Goal: Contribute content: Add original content to the website for others to see

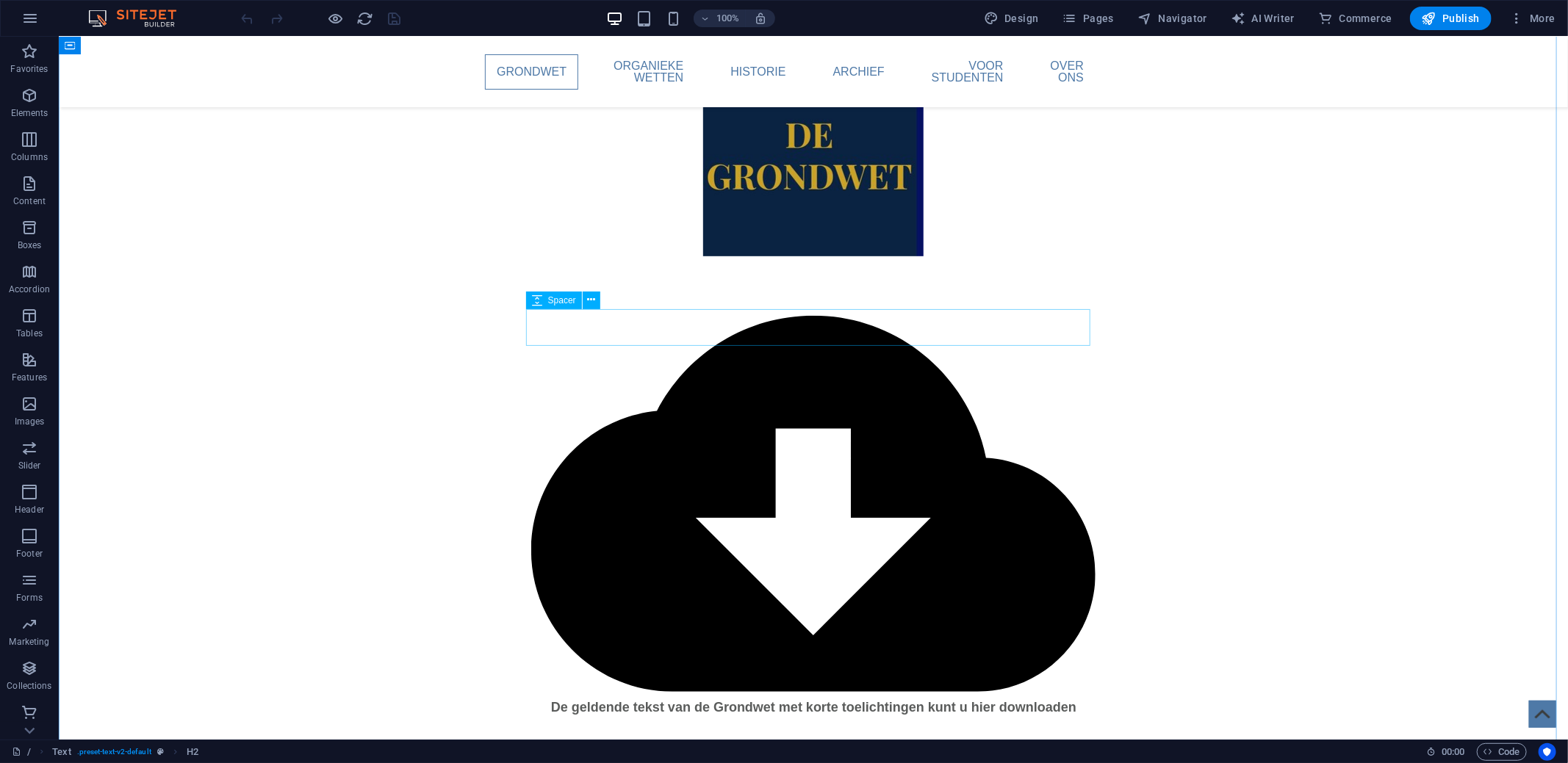
scroll to position [440, 0]
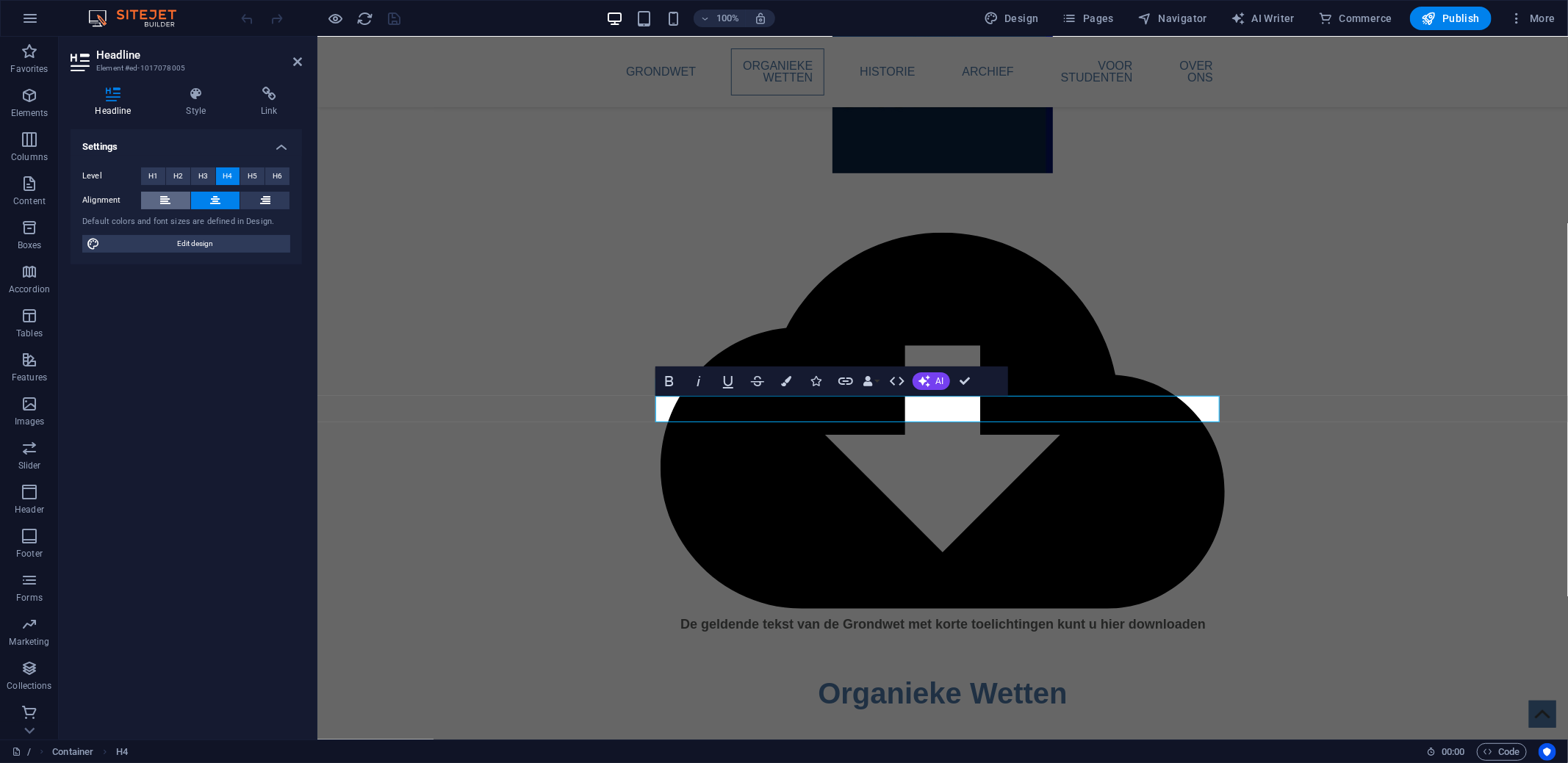
click at [170, 207] on icon at bounding box center [165, 200] width 10 height 18
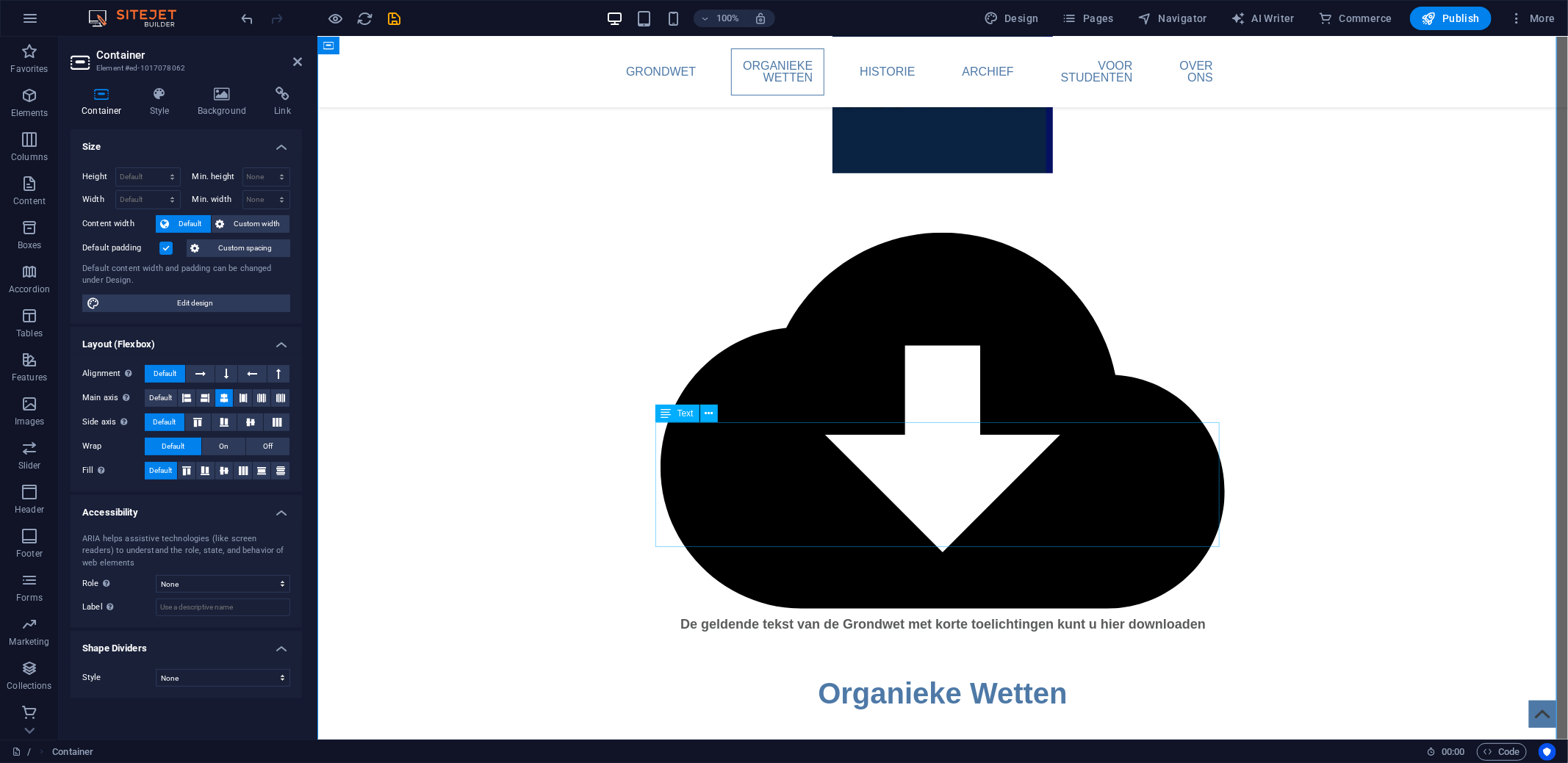
scroll to position [586, 0]
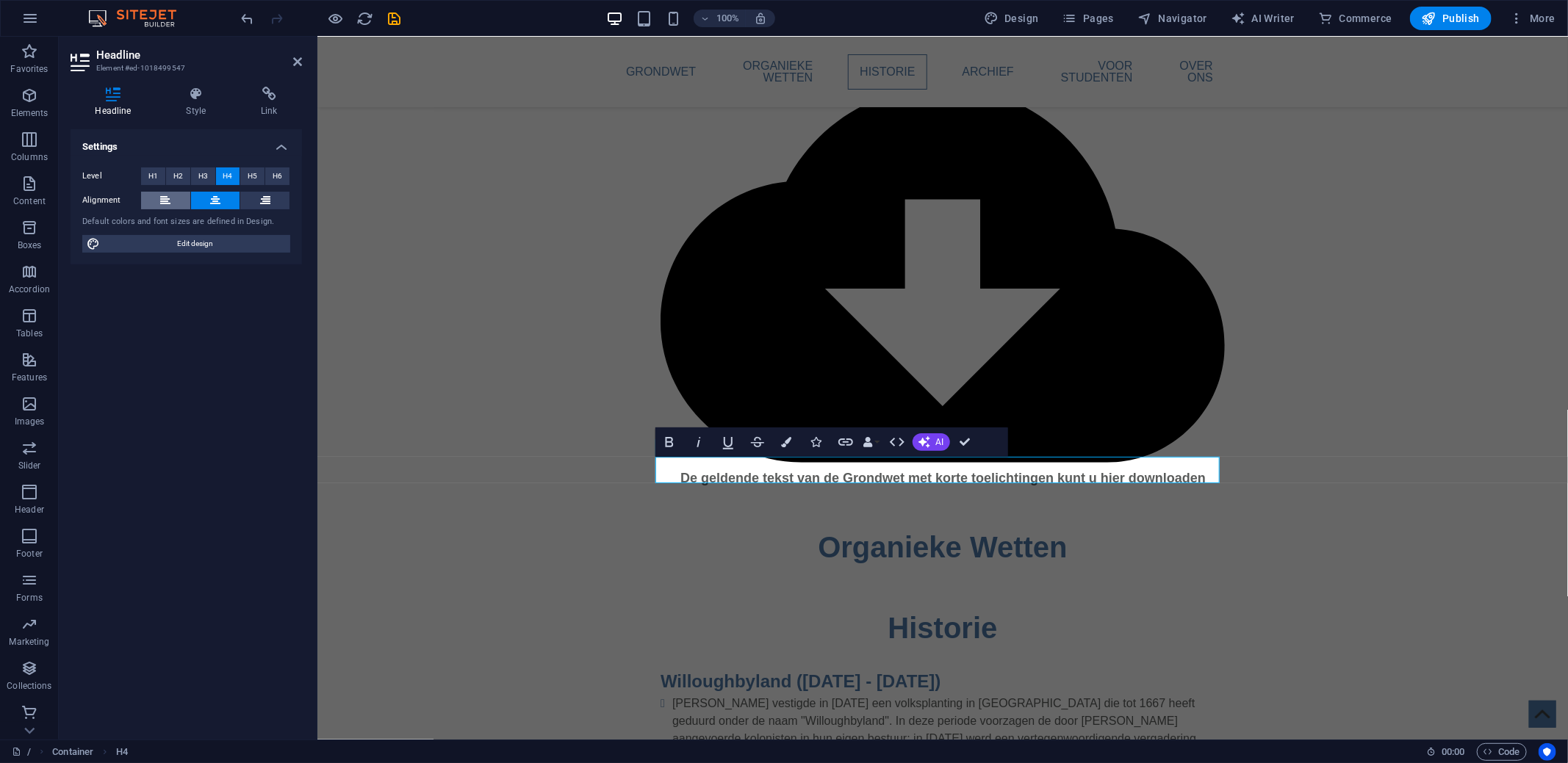
click at [152, 203] on button at bounding box center [166, 200] width 49 height 18
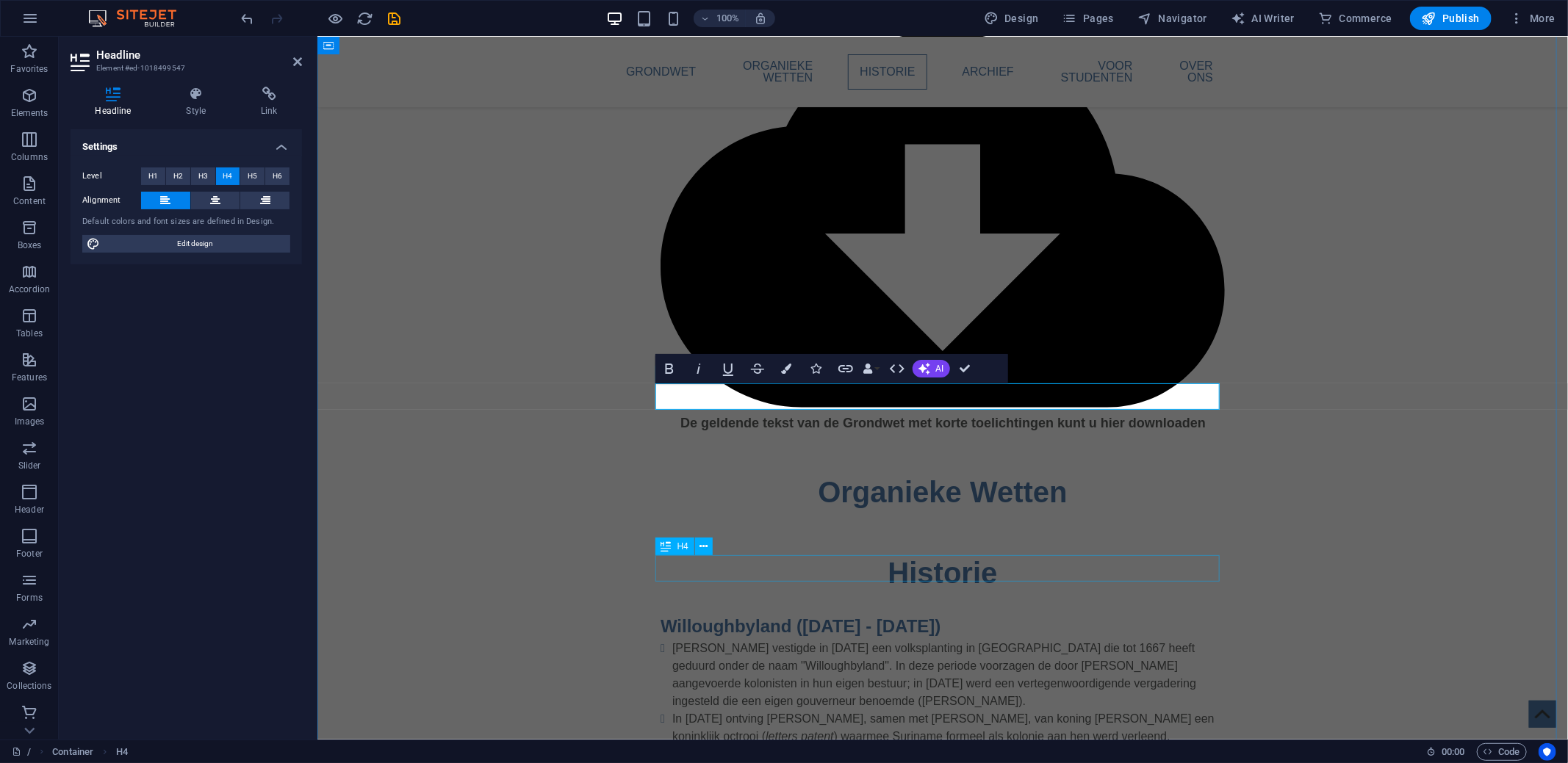
scroll to position [660, 0]
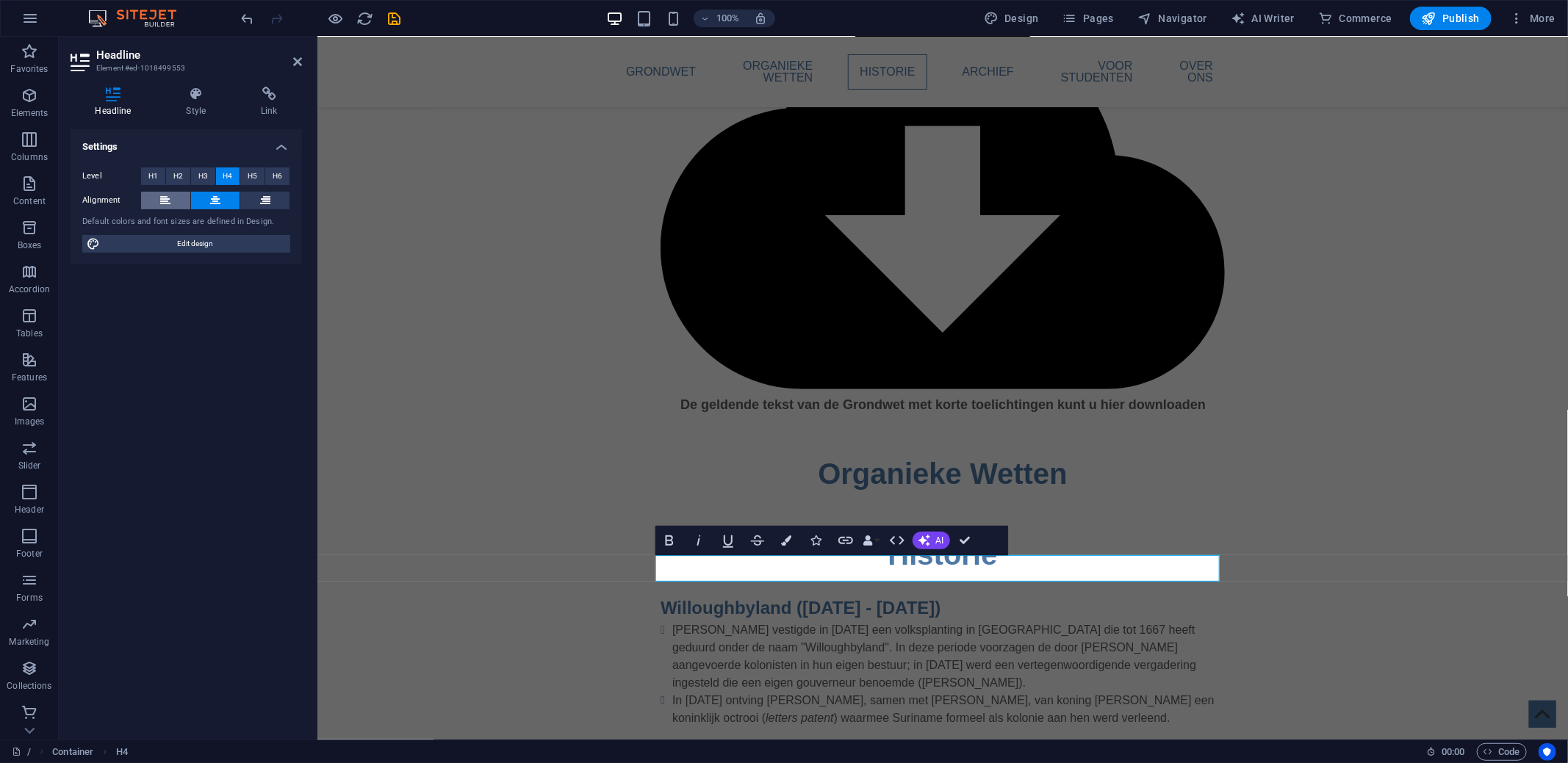
click at [166, 204] on icon at bounding box center [165, 200] width 10 height 18
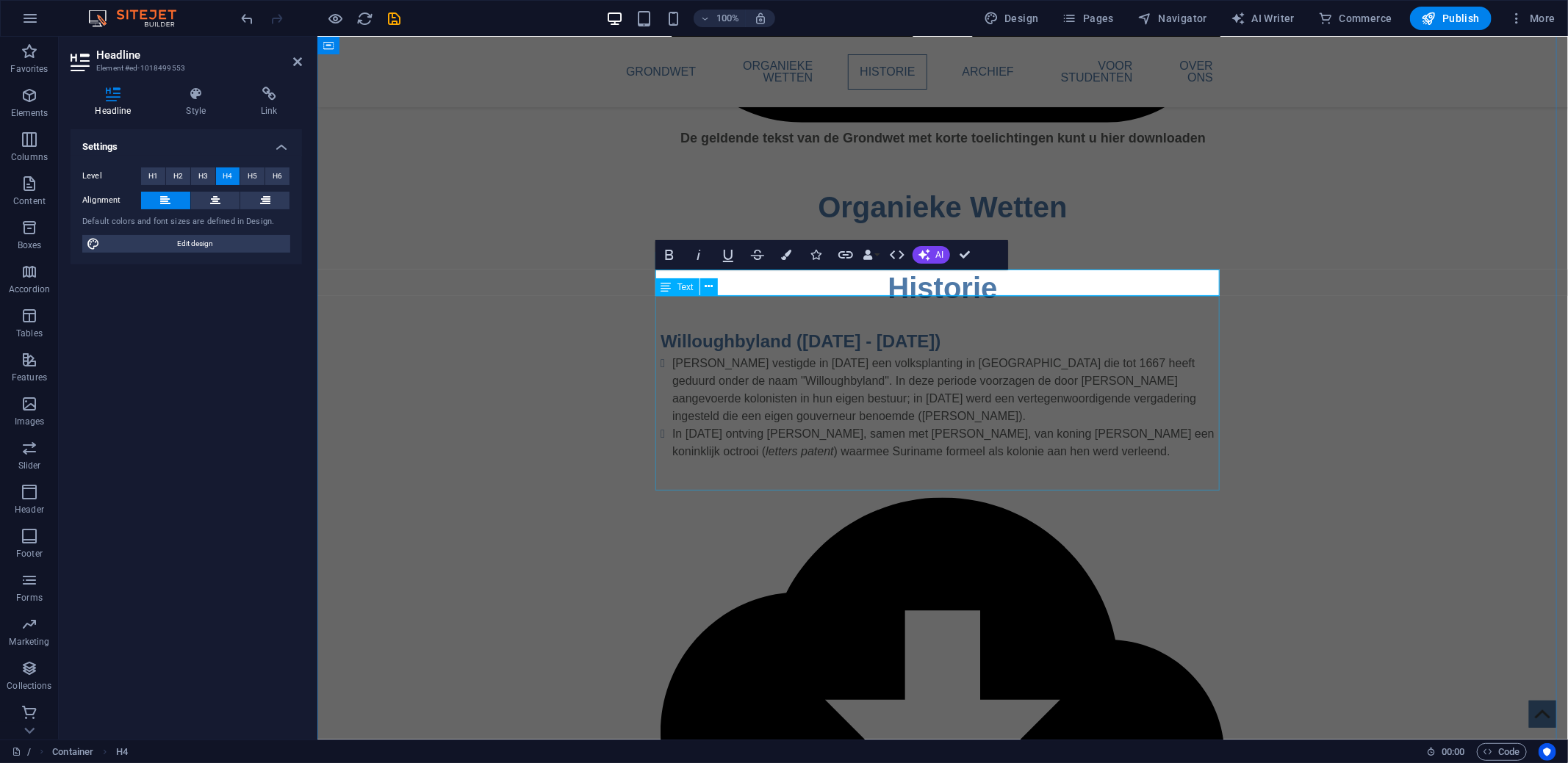
scroll to position [955, 0]
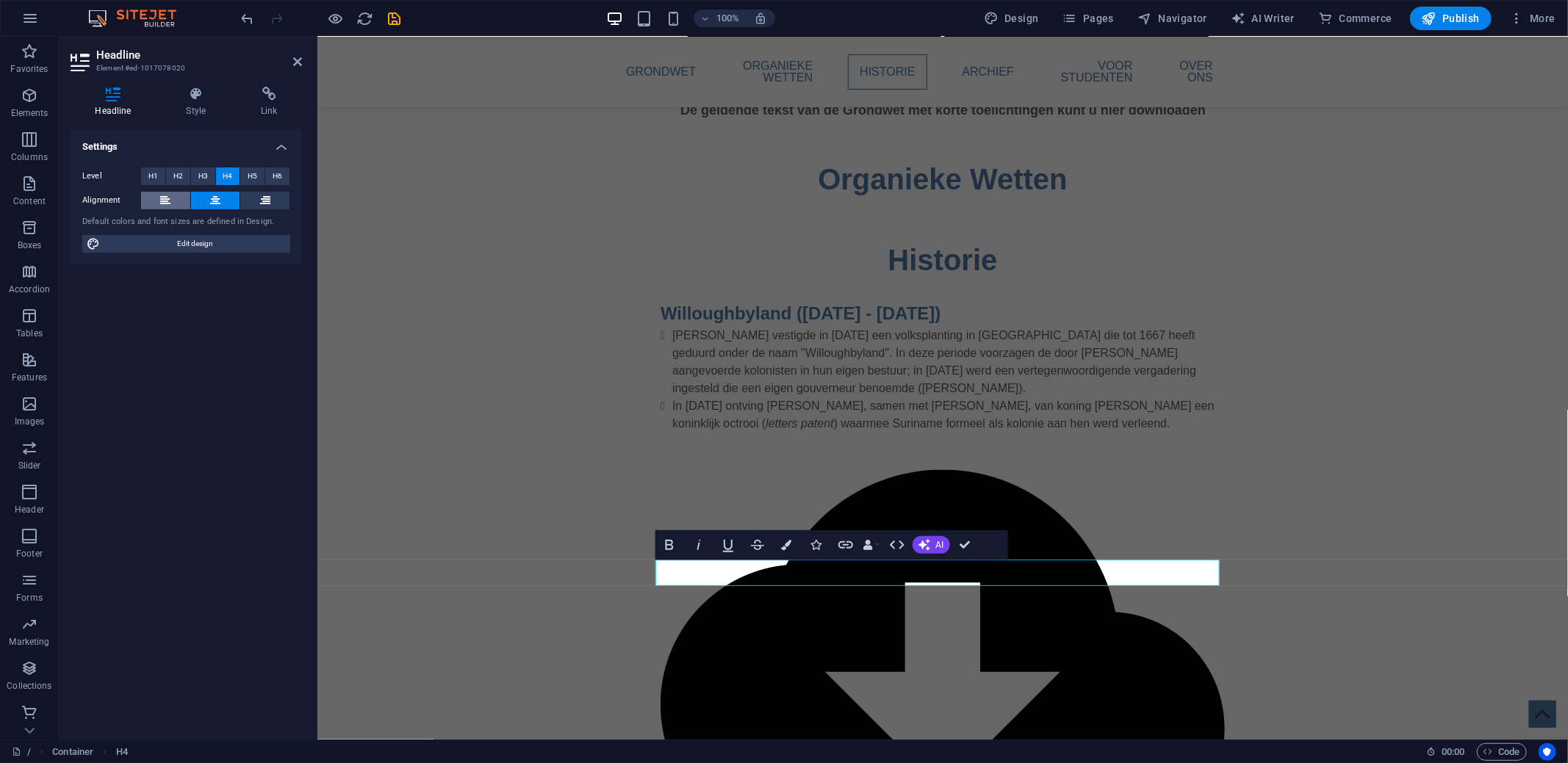
drag, startPoint x: 159, startPoint y: 199, endPoint x: 81, endPoint y: 226, distance: 82.5
click at [159, 199] on button at bounding box center [166, 200] width 49 height 18
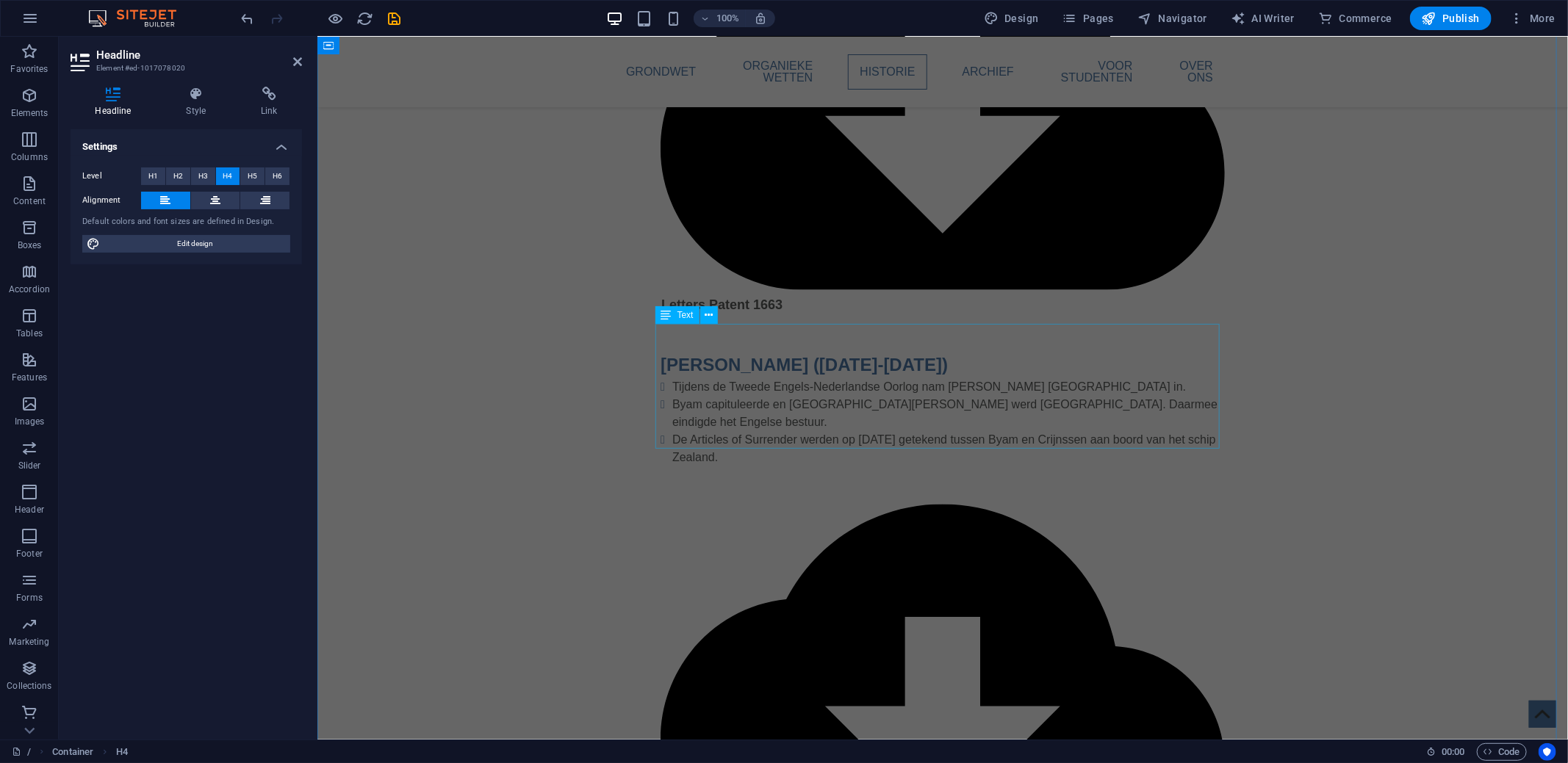
scroll to position [1542, 0]
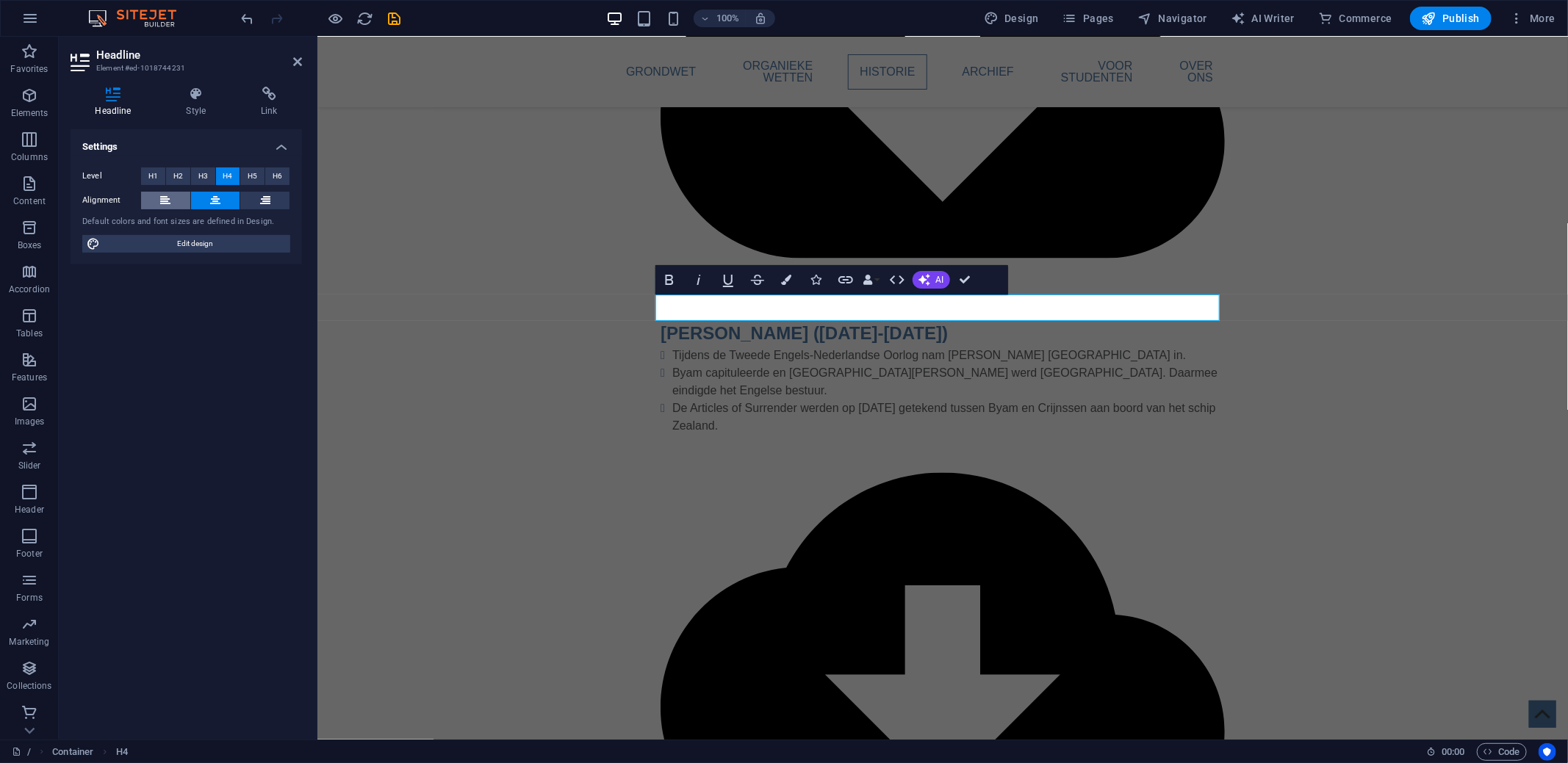
click at [155, 197] on button at bounding box center [166, 200] width 49 height 18
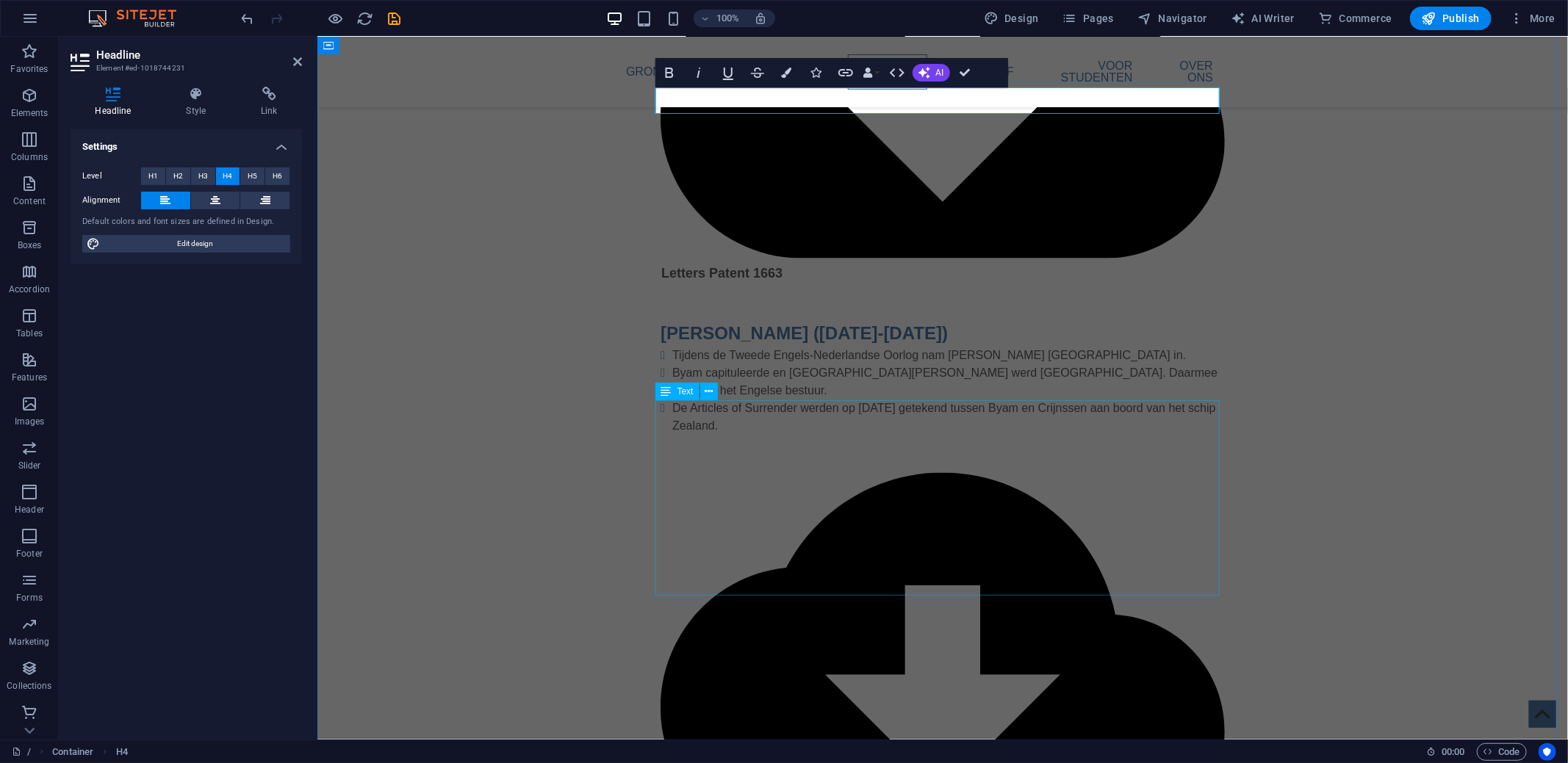
scroll to position [1763, 0]
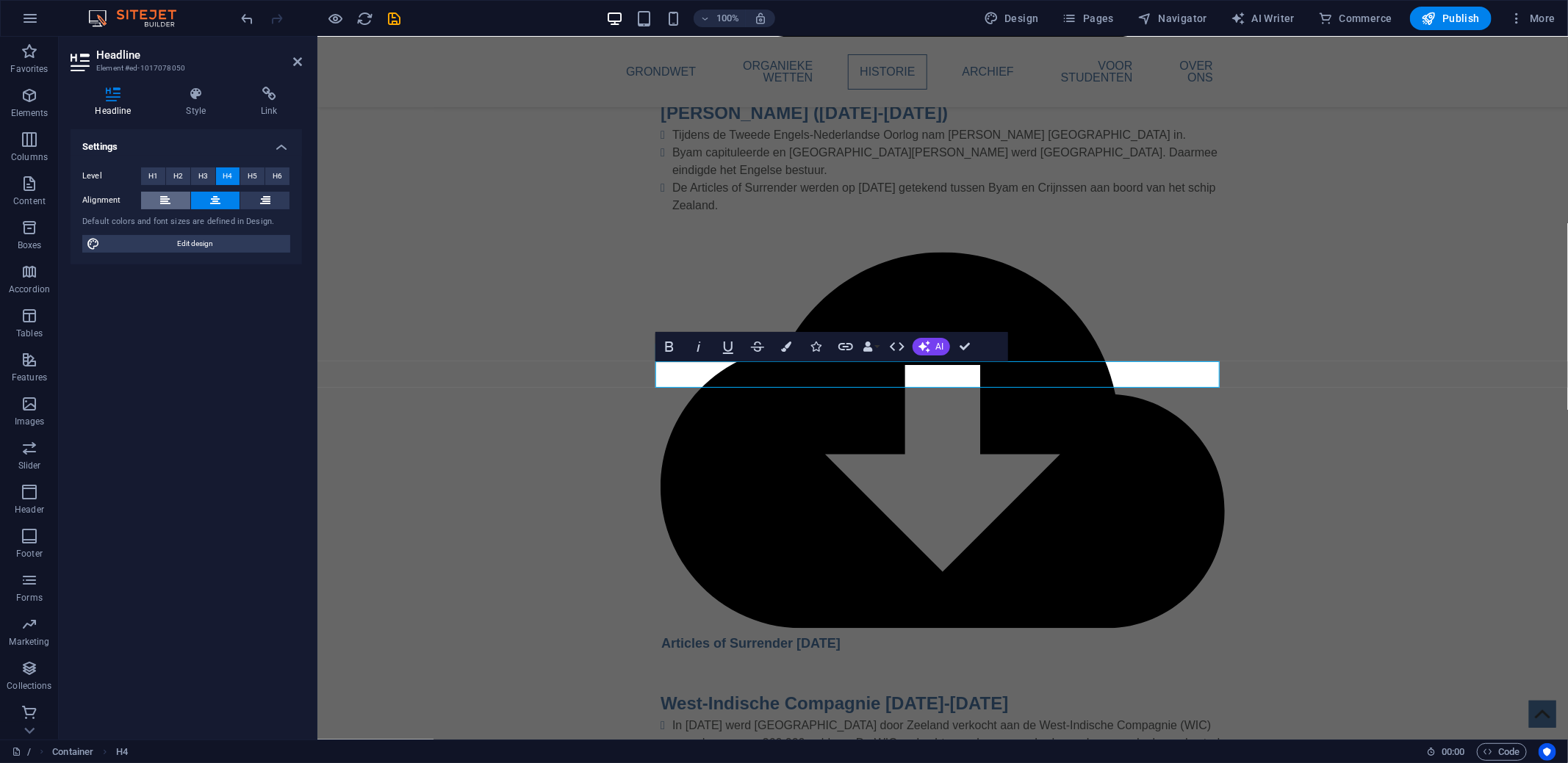
drag, startPoint x: 167, startPoint y: 199, endPoint x: 287, endPoint y: 252, distance: 131.2
click at [167, 199] on icon at bounding box center [165, 200] width 10 height 18
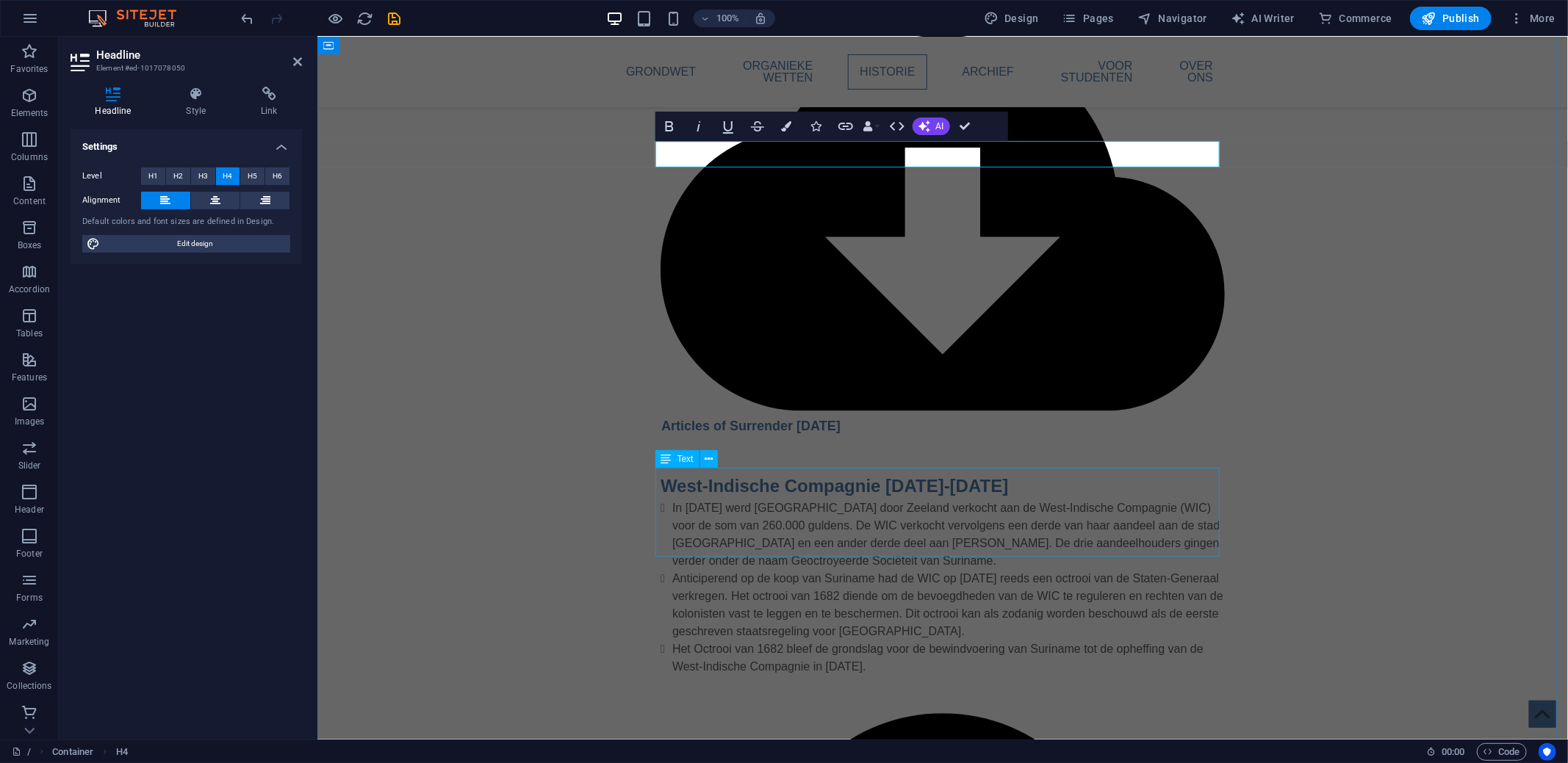
scroll to position [1982, 0]
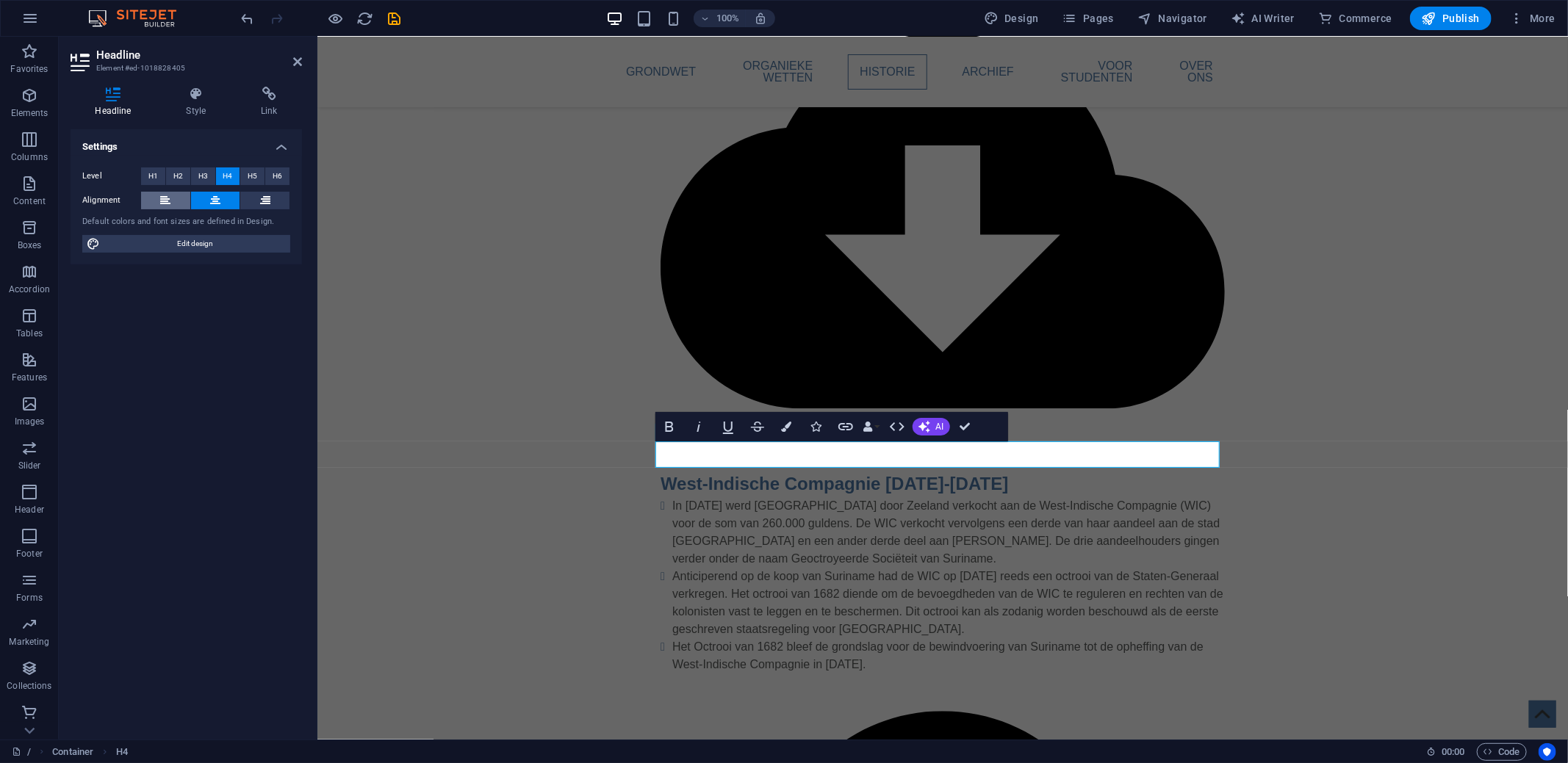
click at [168, 206] on icon at bounding box center [165, 200] width 10 height 18
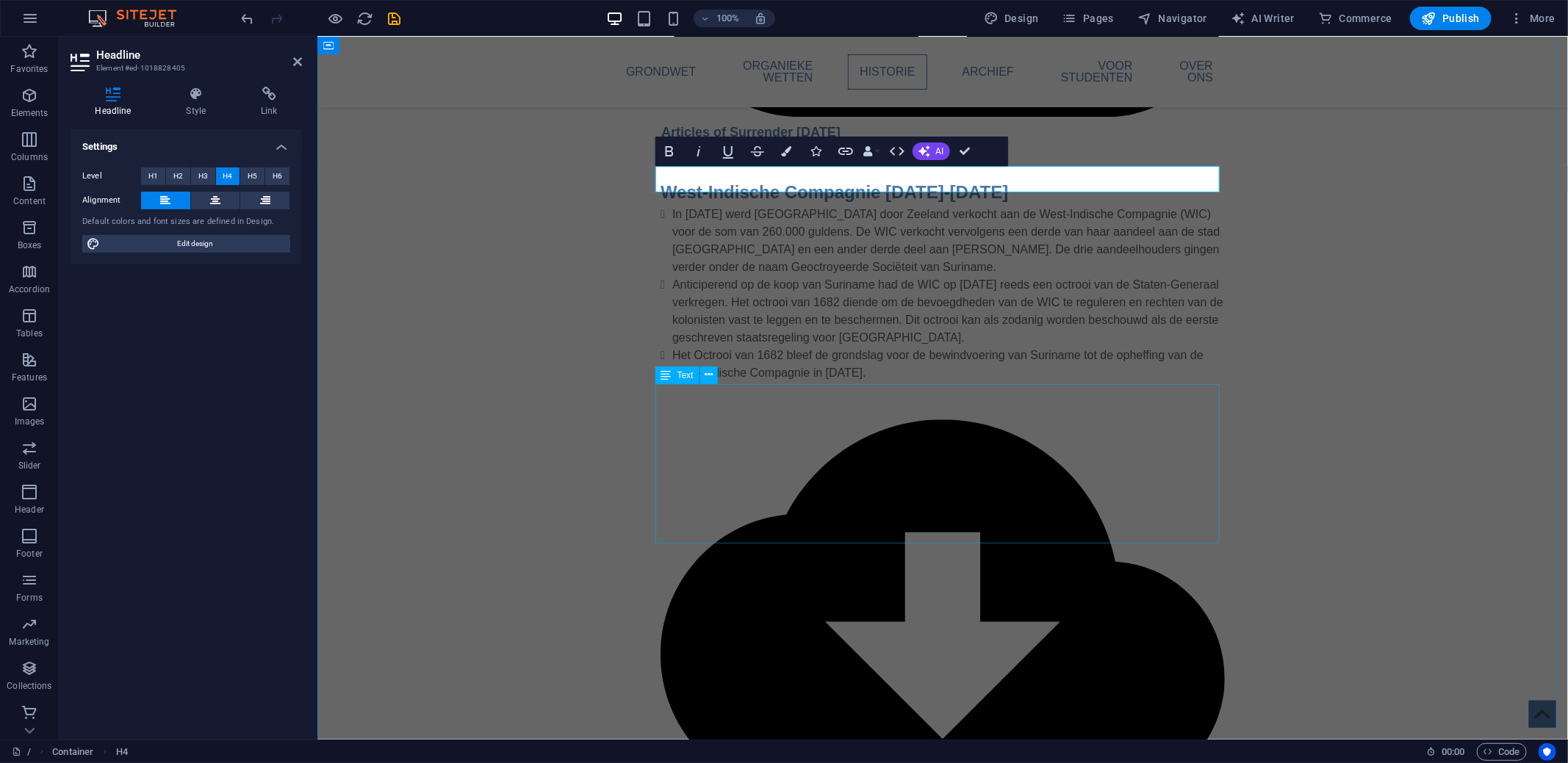
scroll to position [2275, 0]
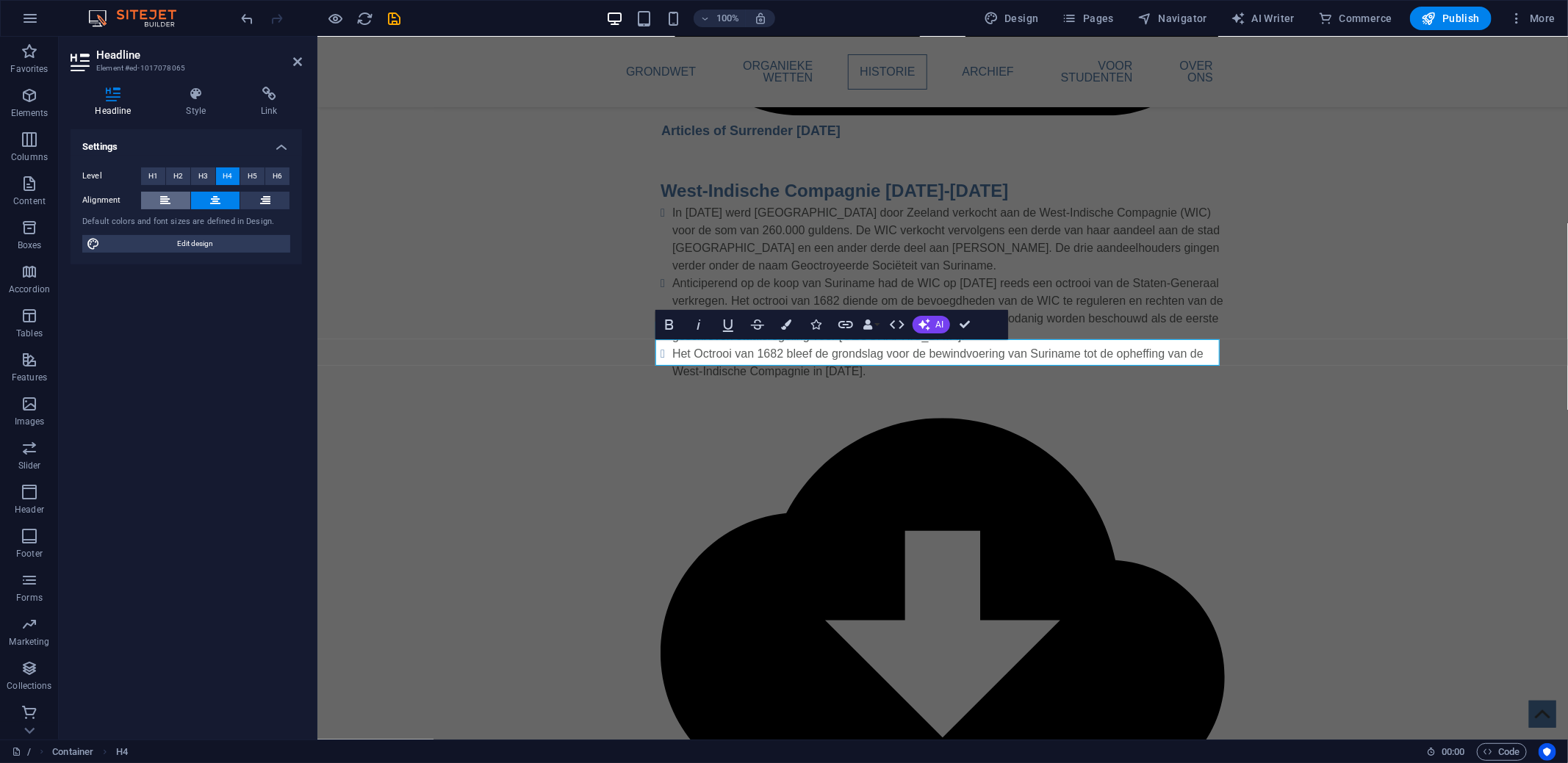
click at [160, 195] on icon at bounding box center [165, 200] width 10 height 18
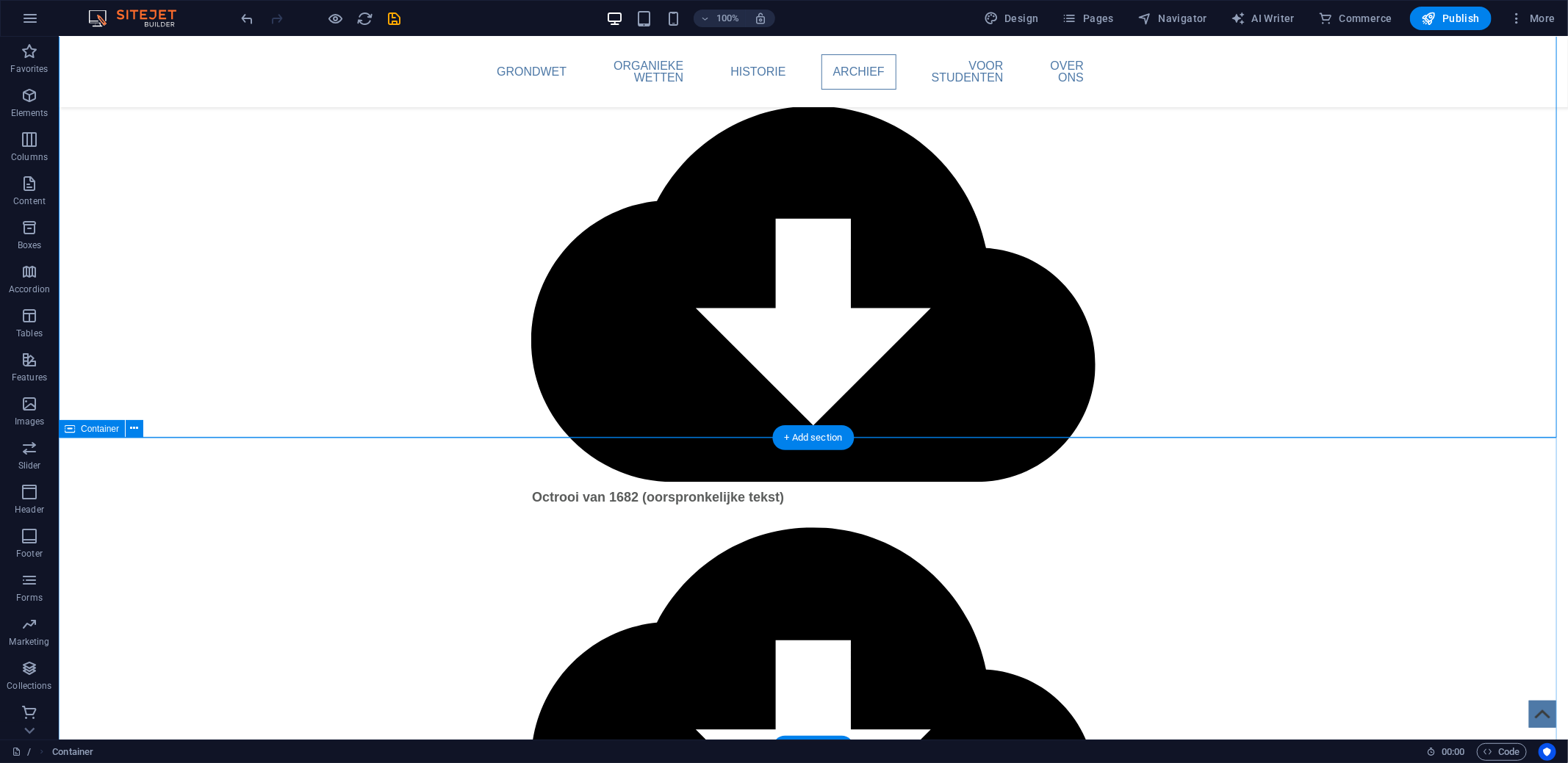
scroll to position [2717, 0]
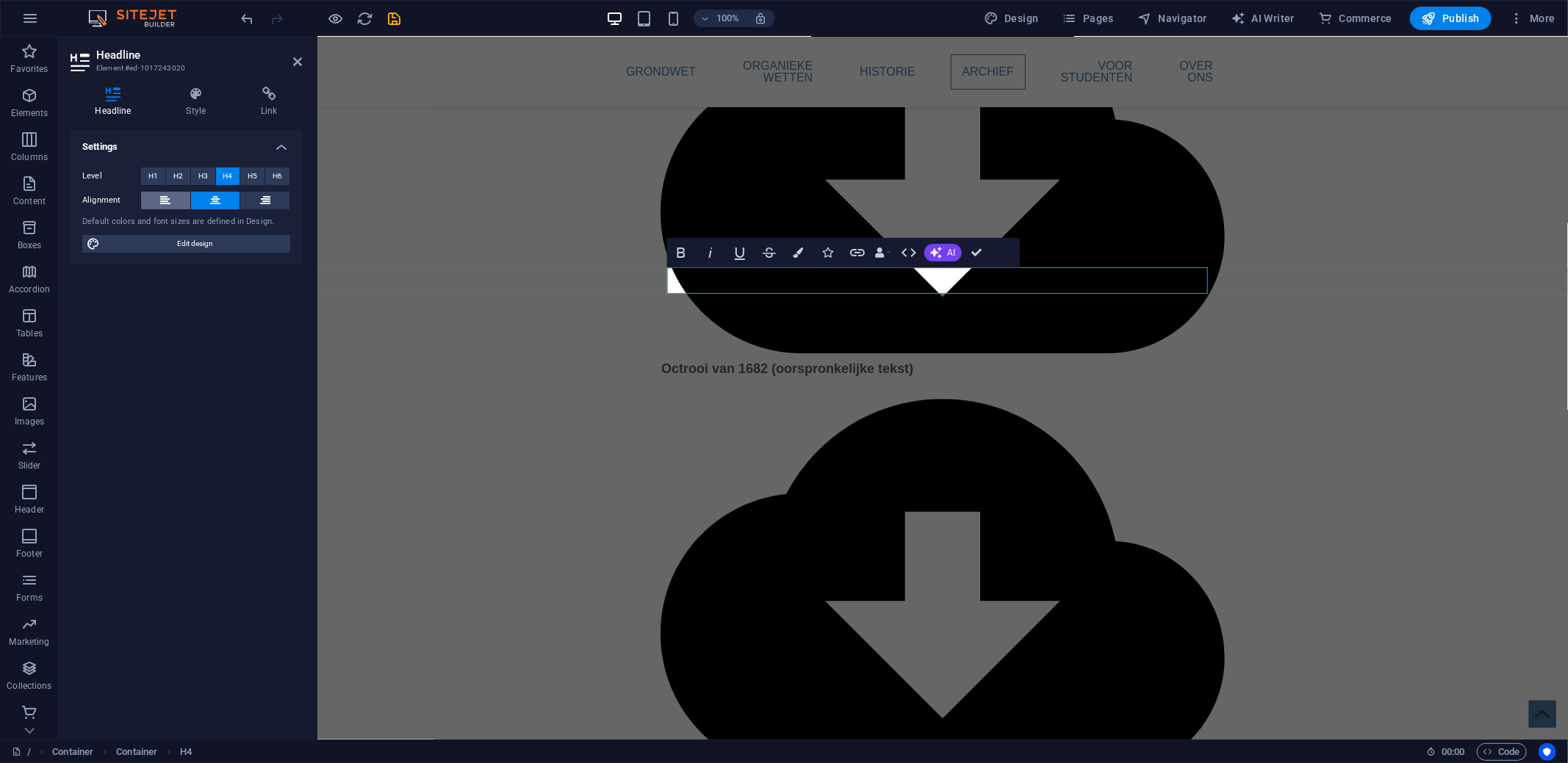
click at [168, 205] on icon at bounding box center [165, 200] width 10 height 18
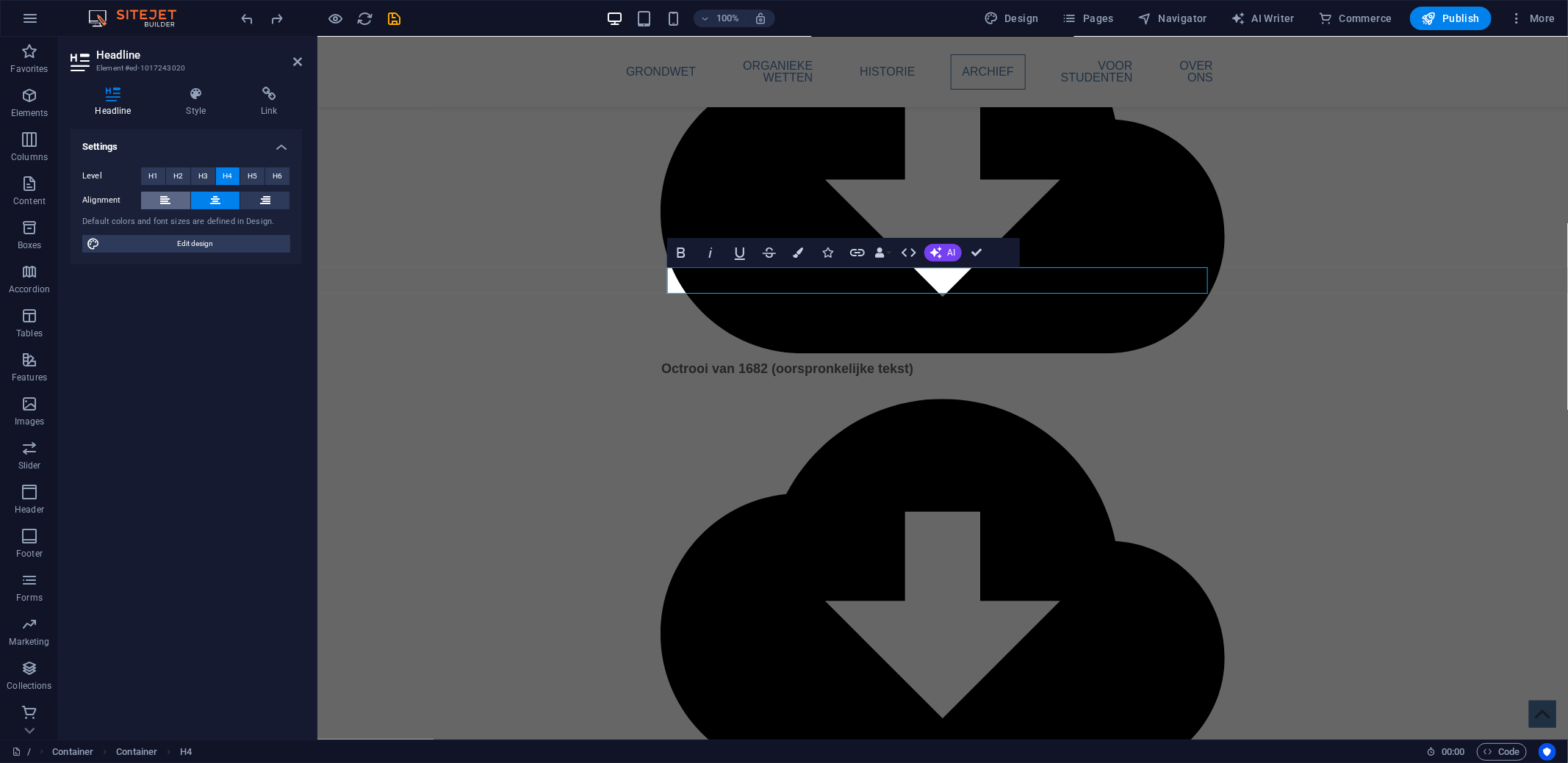
click at [167, 205] on icon at bounding box center [165, 200] width 10 height 18
click at [910, 291] on div at bounding box center [910, 291] width 0 height 0
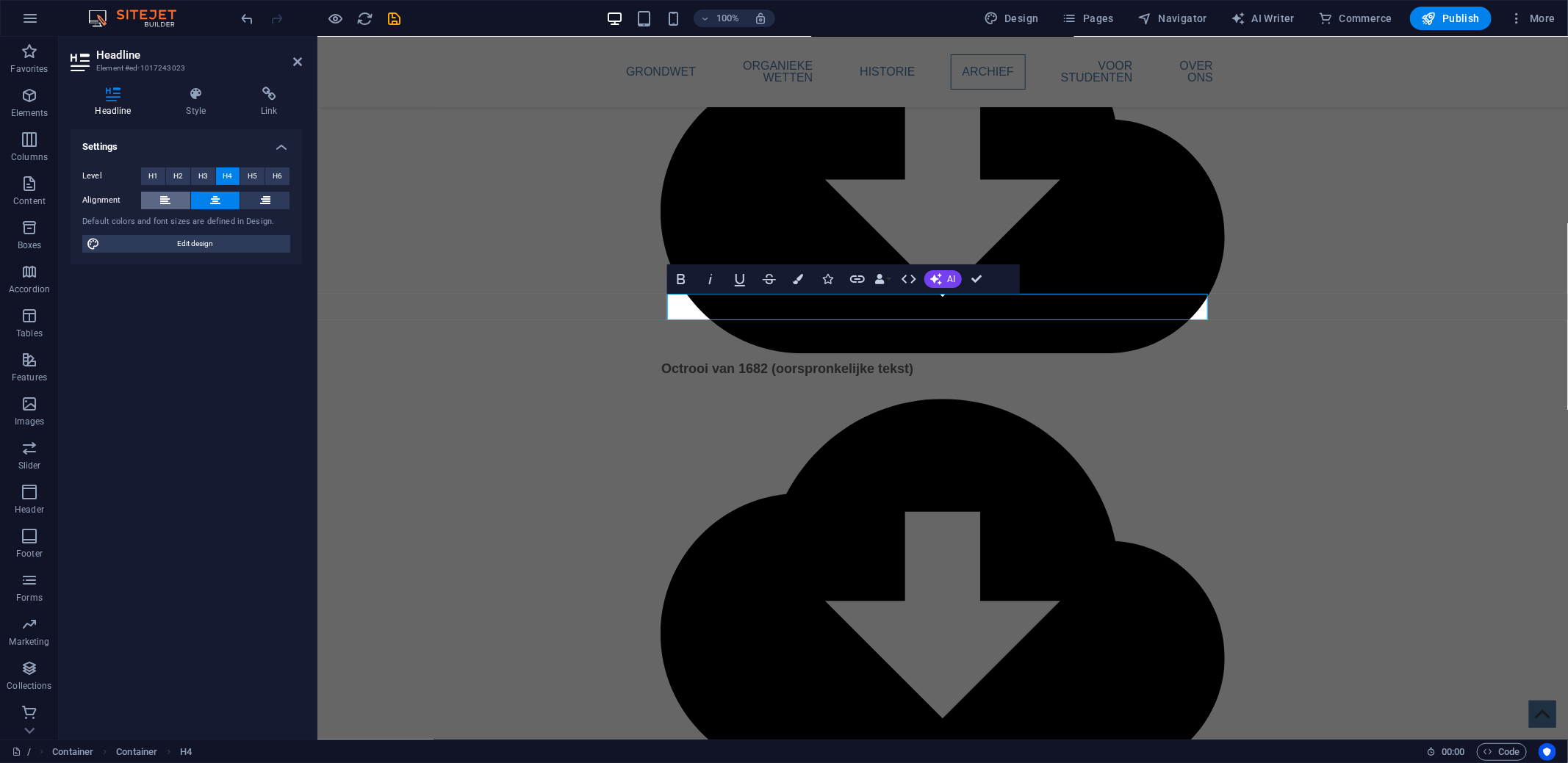
click at [171, 203] on button at bounding box center [166, 200] width 49 height 18
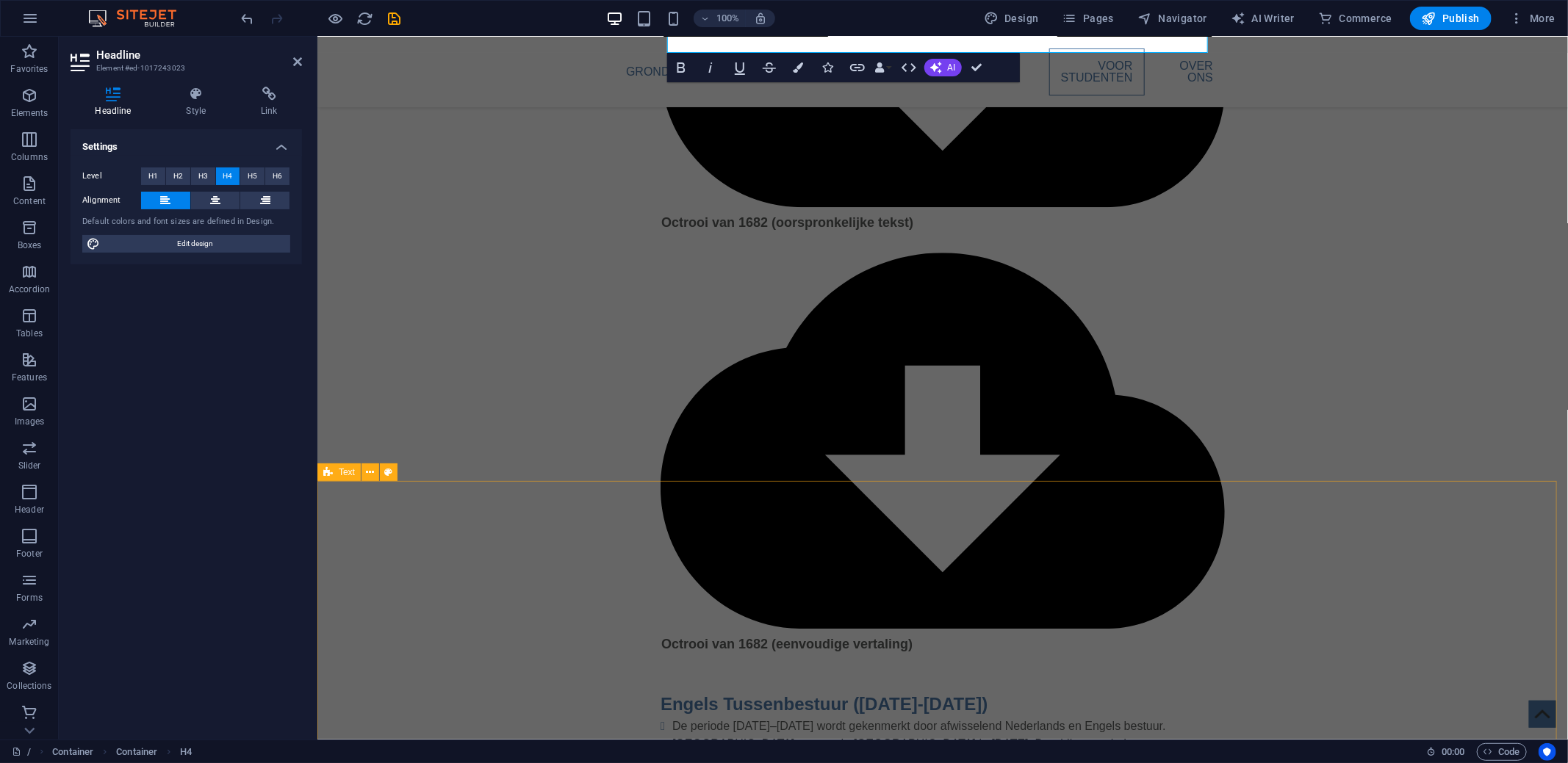
scroll to position [2986, 0]
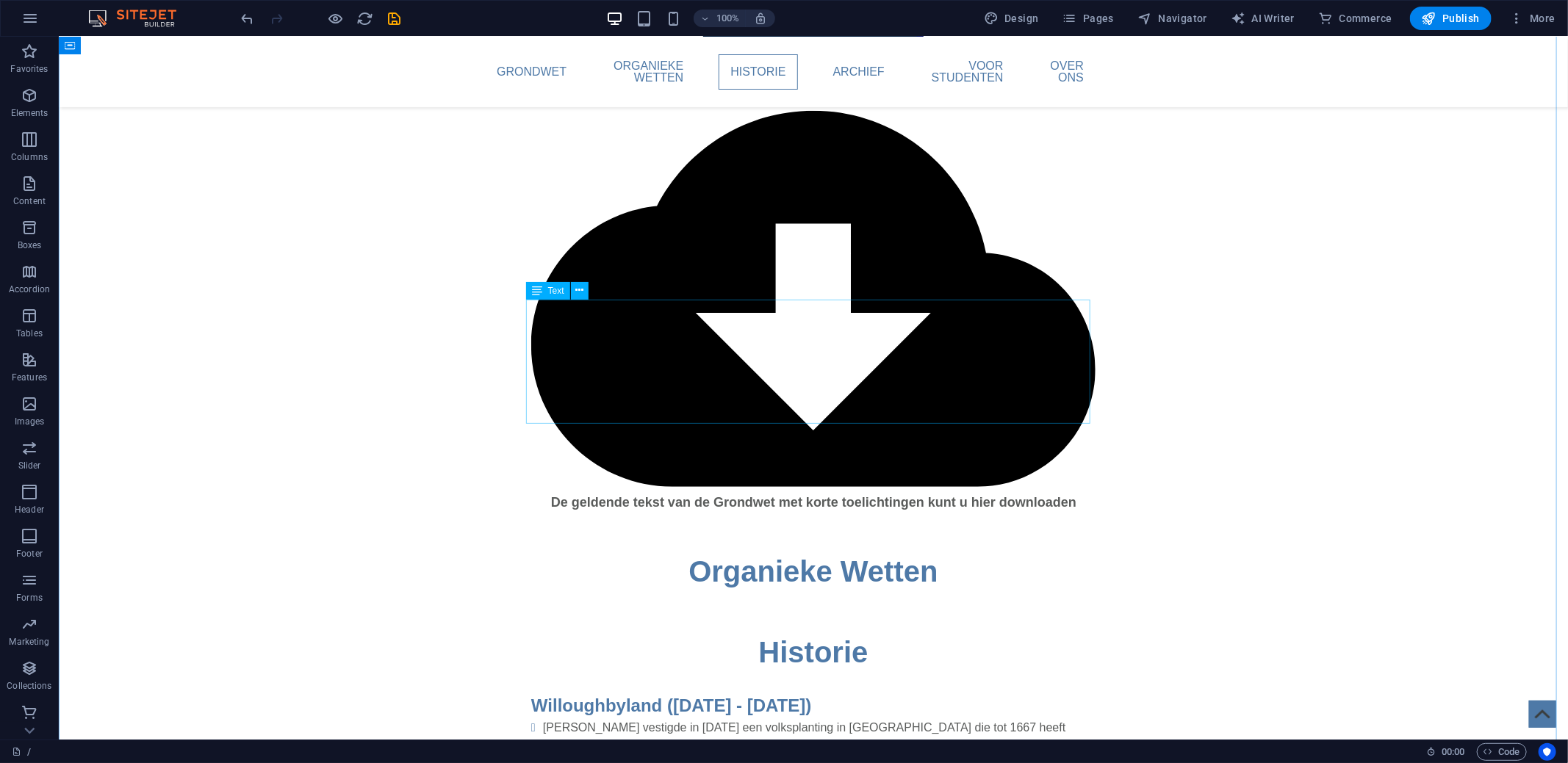
scroll to position [564, 0]
click at [844, 629] on div "Historie" at bounding box center [811, 651] width 564 height 44
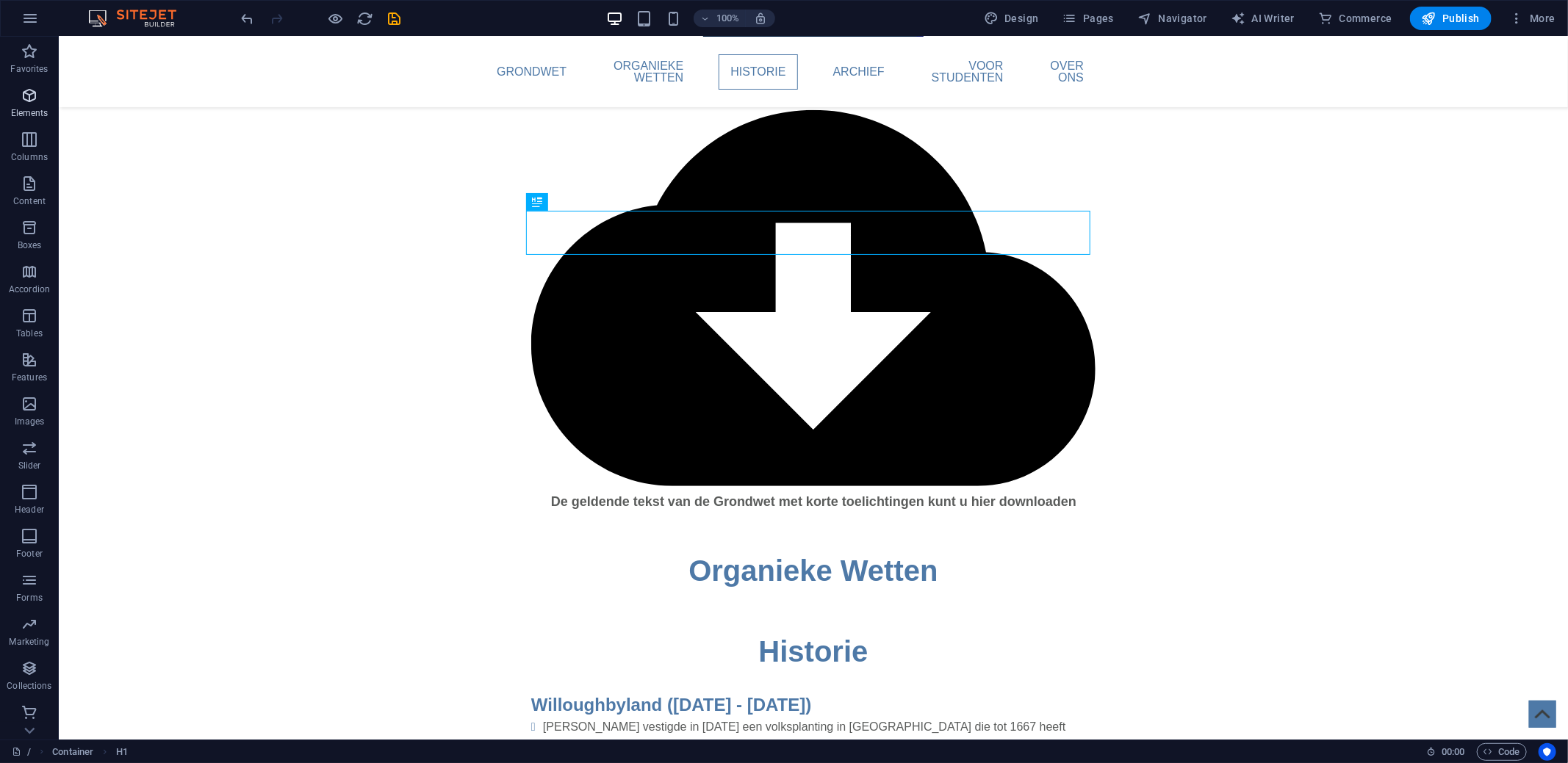
click at [30, 104] on span "Elements" at bounding box center [30, 105] width 59 height 35
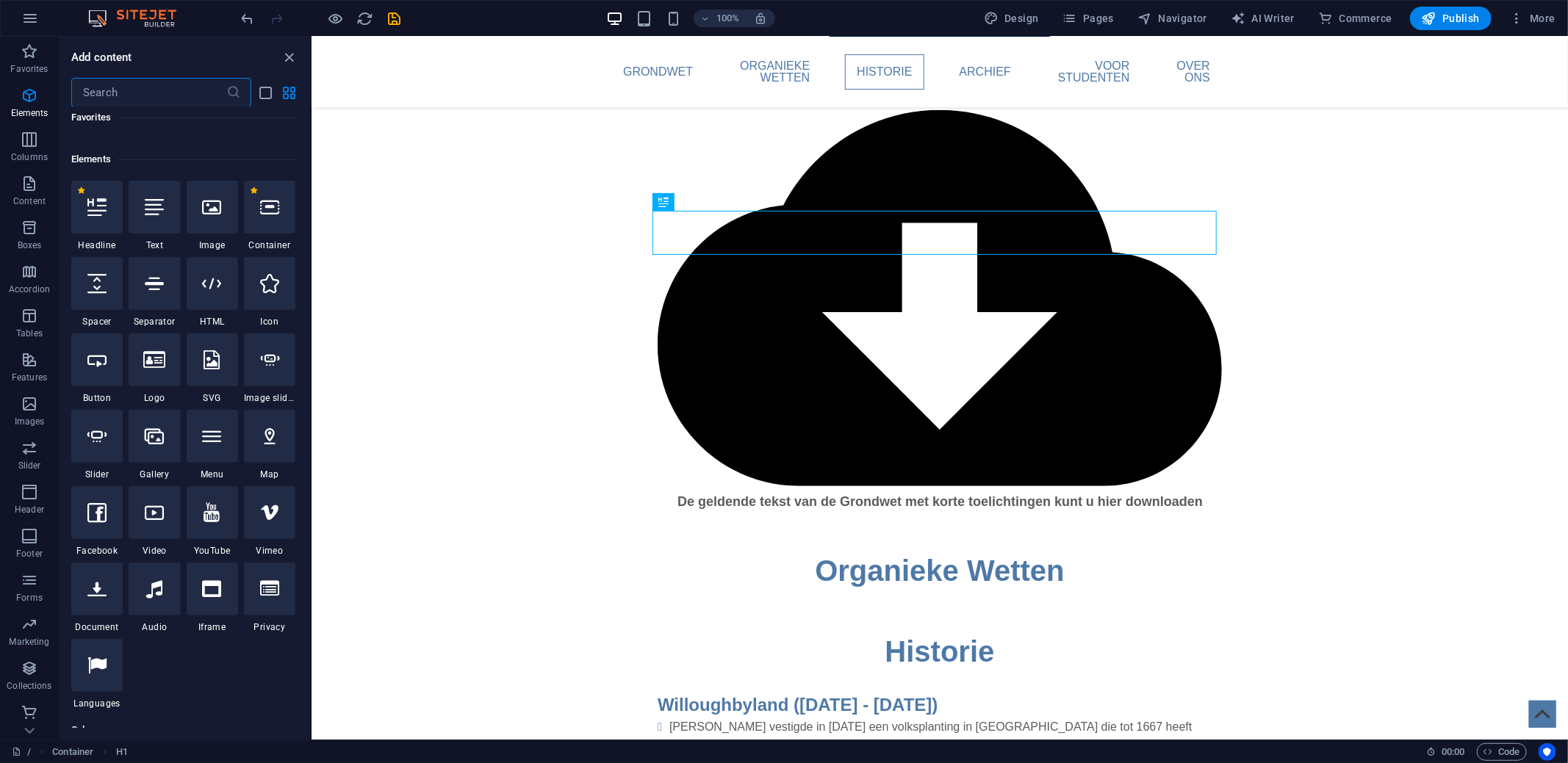
scroll to position [155, 0]
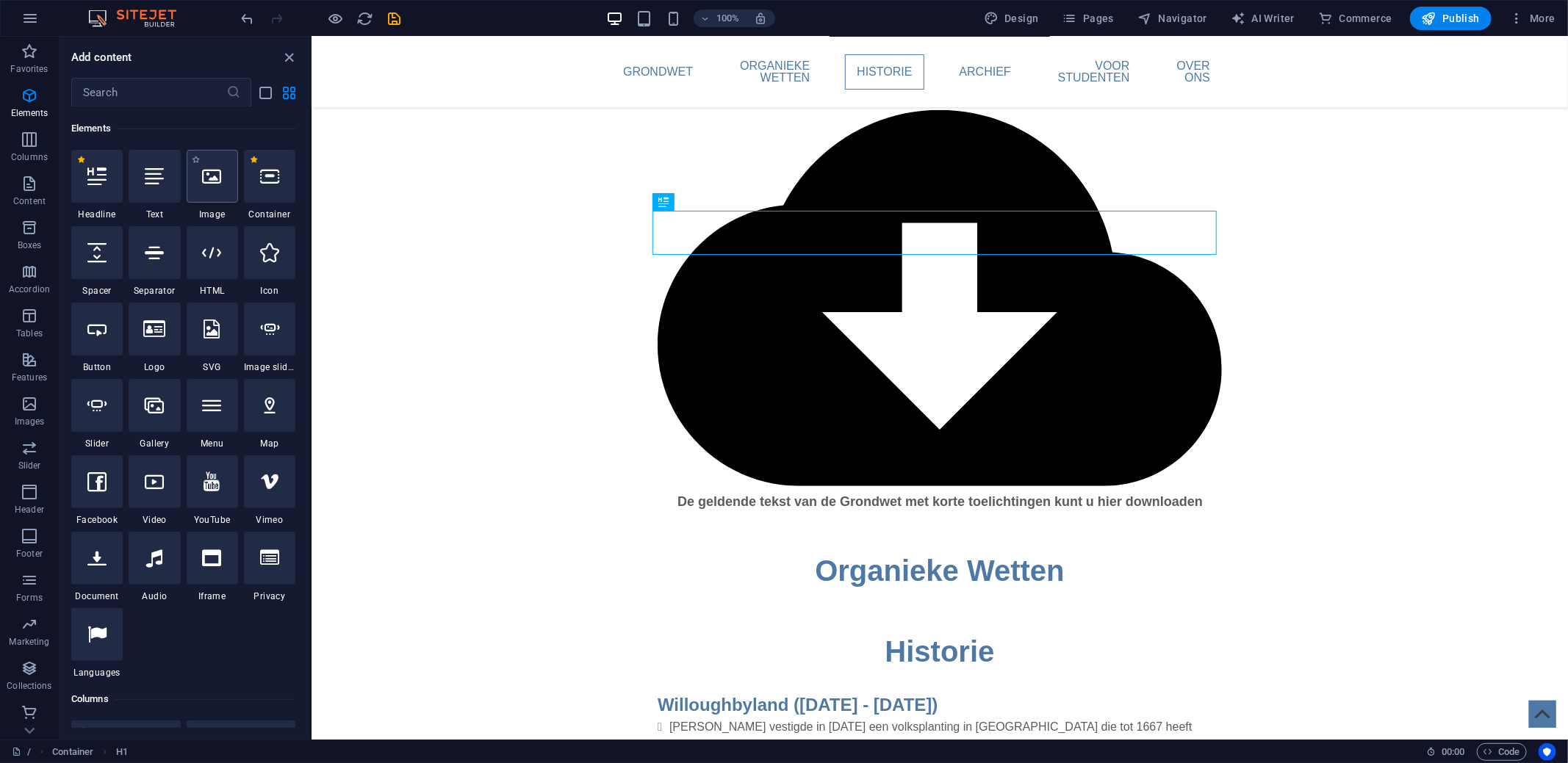
click at [225, 183] on div at bounding box center [212, 176] width 52 height 53
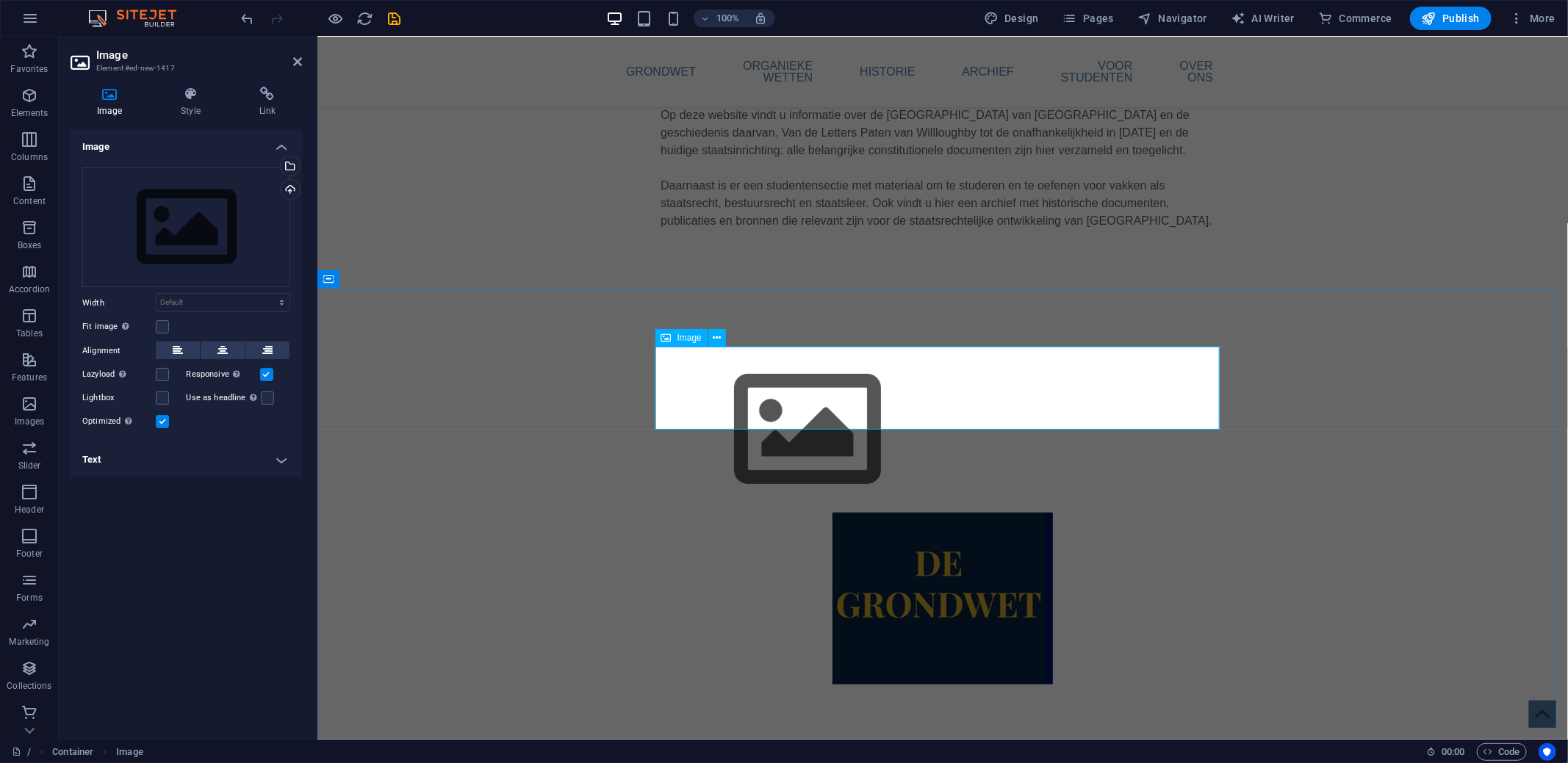
click at [686, 338] on span "Image" at bounding box center [689, 338] width 25 height 8
click at [292, 172] on div "Select files from the file manager, stock photos, or upload file(s)" at bounding box center [289, 167] width 22 height 22
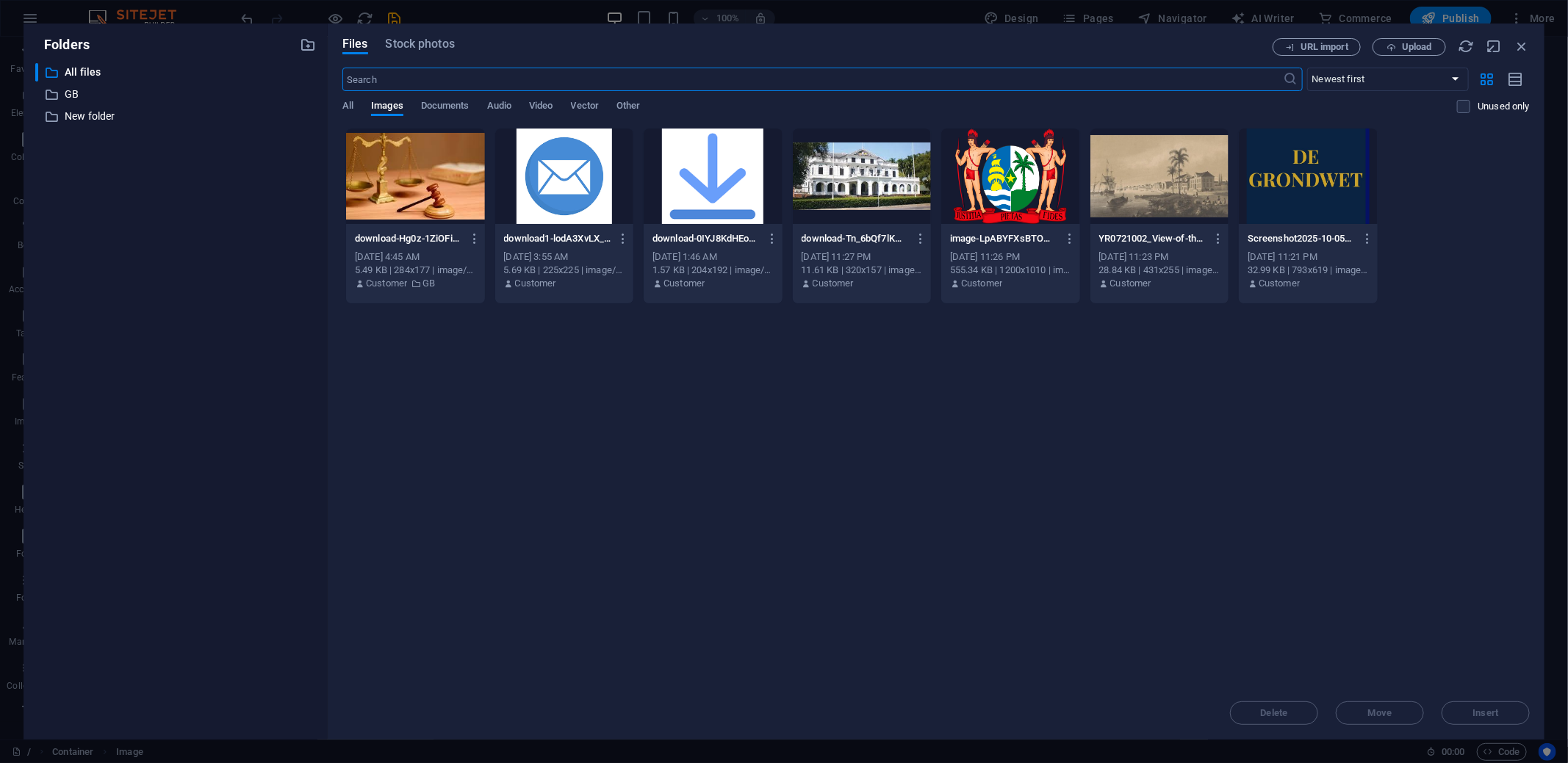
click at [1178, 204] on div at bounding box center [1160, 176] width 139 height 95
click at [1178, 204] on div "1" at bounding box center [1160, 176] width 139 height 95
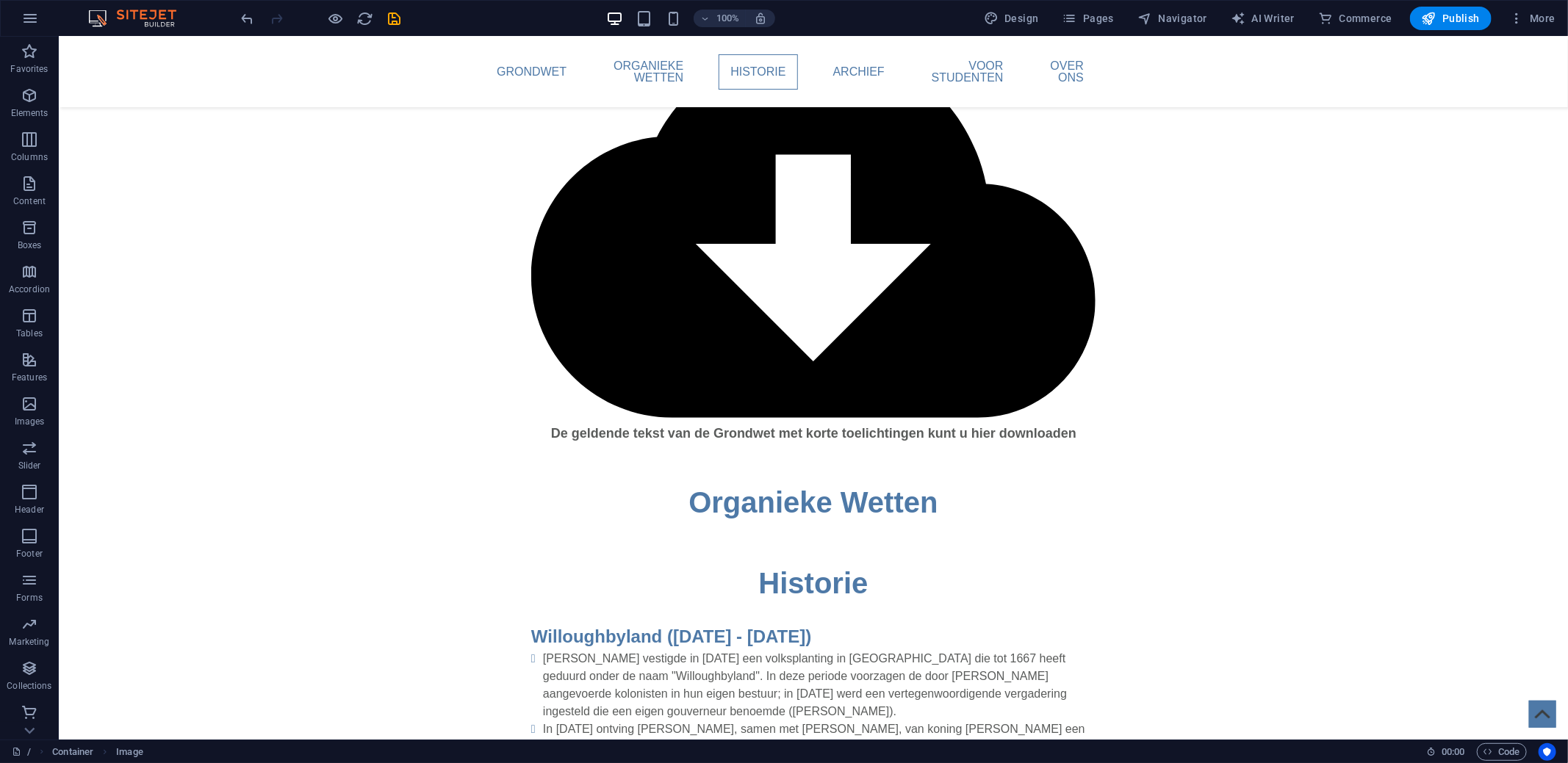
scroll to position [654, 0]
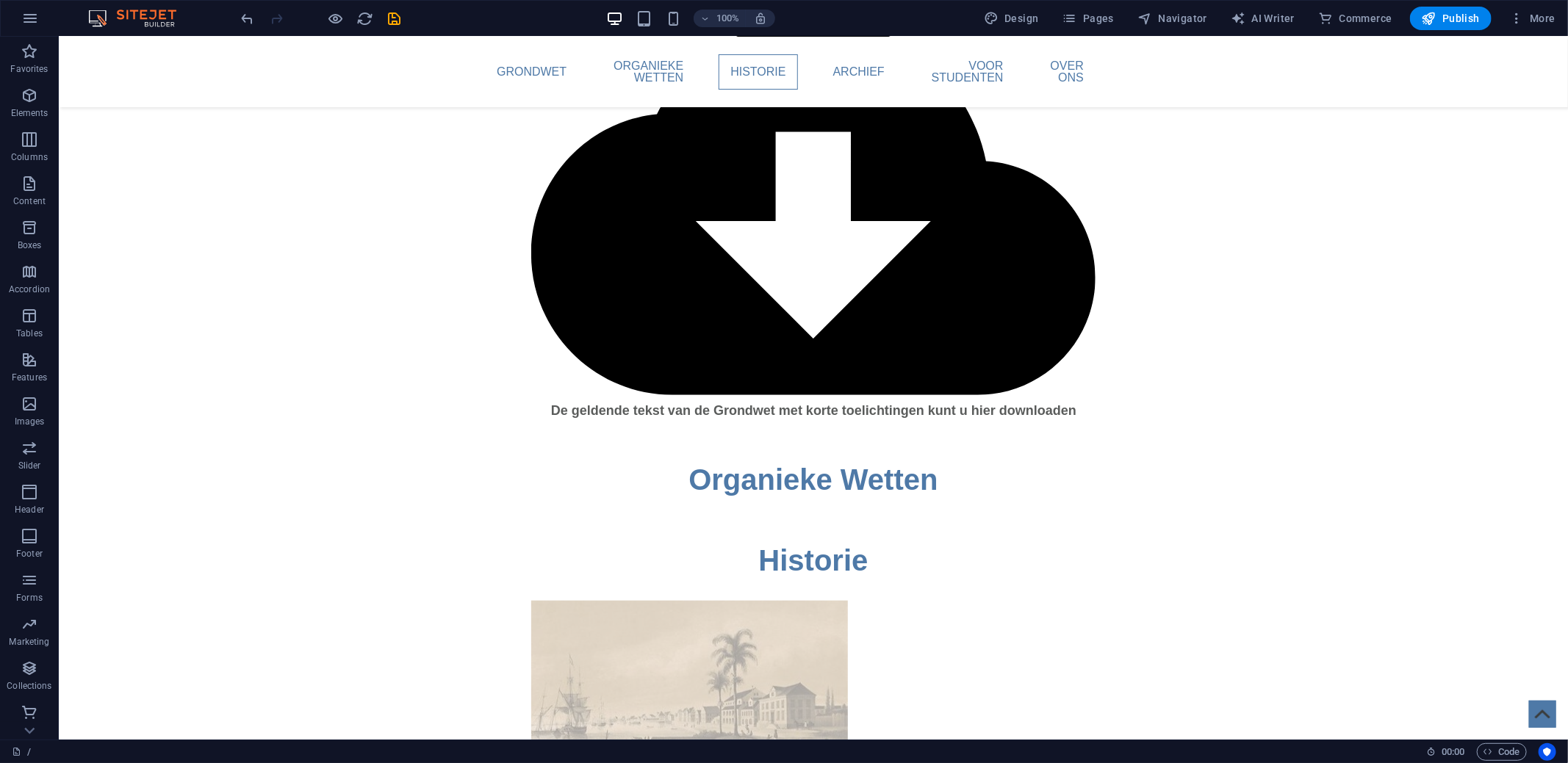
drag, startPoint x: 615, startPoint y: 231, endPoint x: 709, endPoint y: 199, distance: 99.3
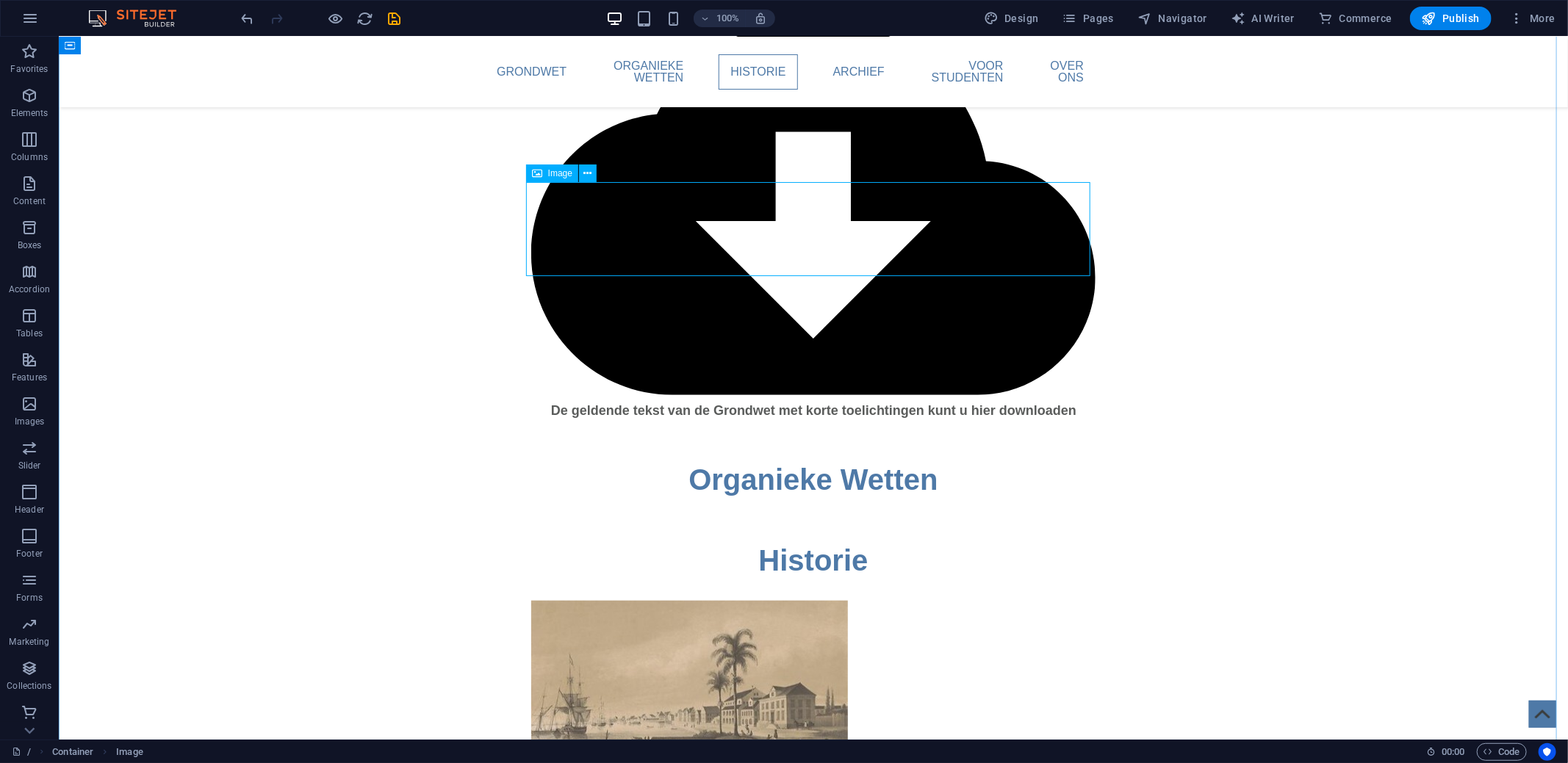
click at [643, 600] on figure at bounding box center [811, 694] width 564 height 188
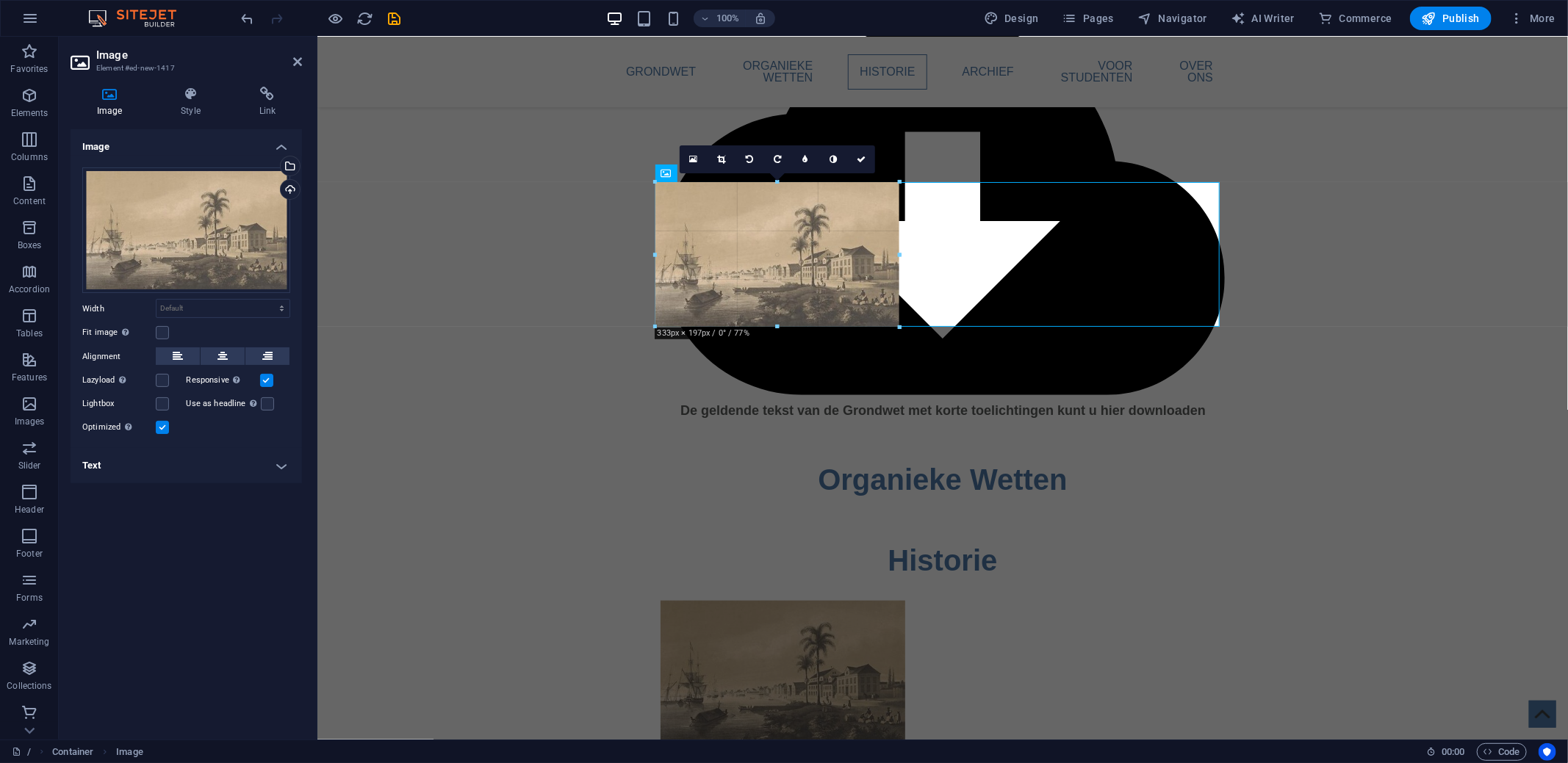
drag, startPoint x: 815, startPoint y: 275, endPoint x: 843, endPoint y: 330, distance: 61.7
type input "331"
select select "px"
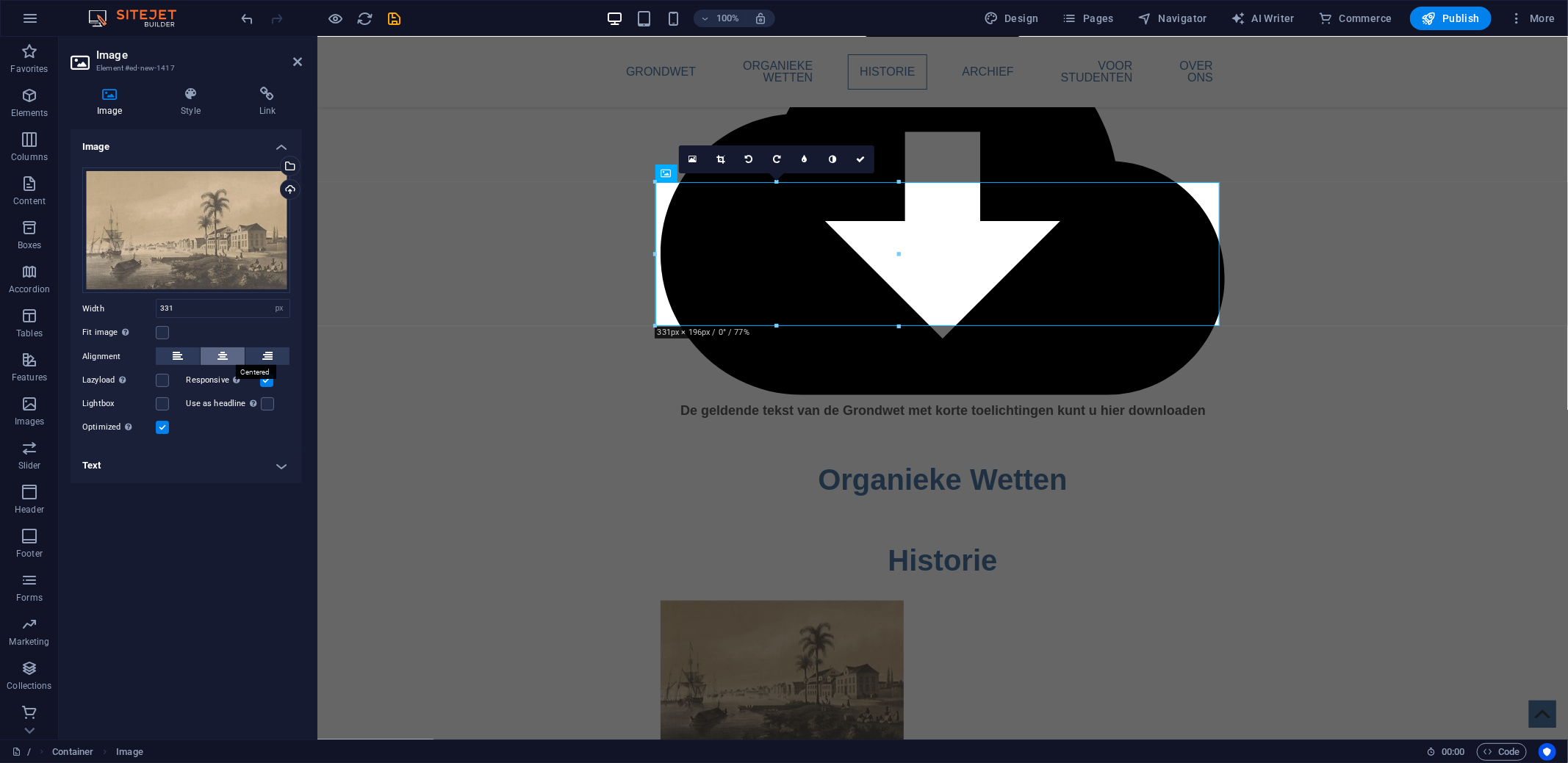
click at [226, 357] on icon at bounding box center [222, 356] width 10 height 18
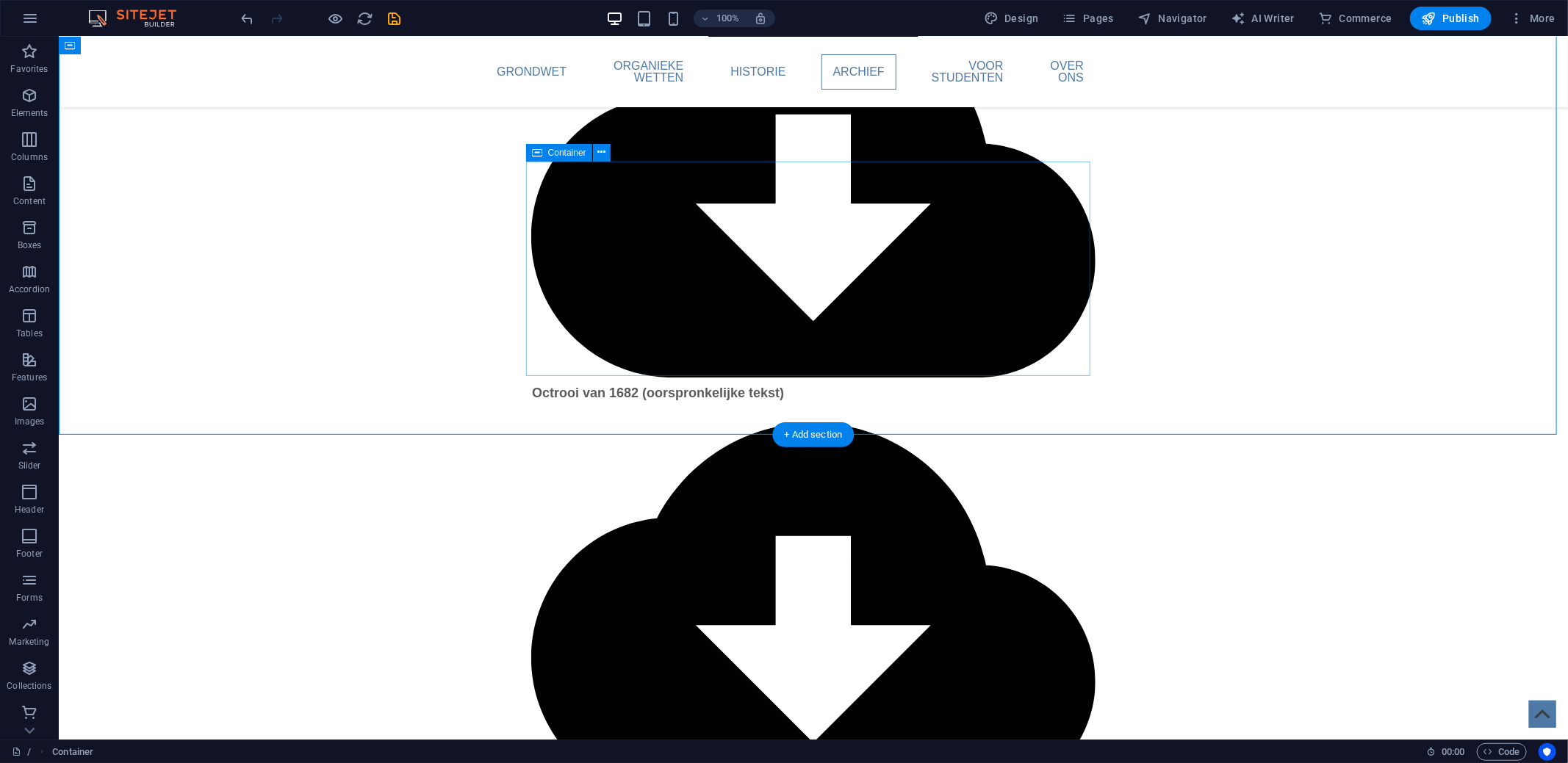
scroll to position [2863, 0]
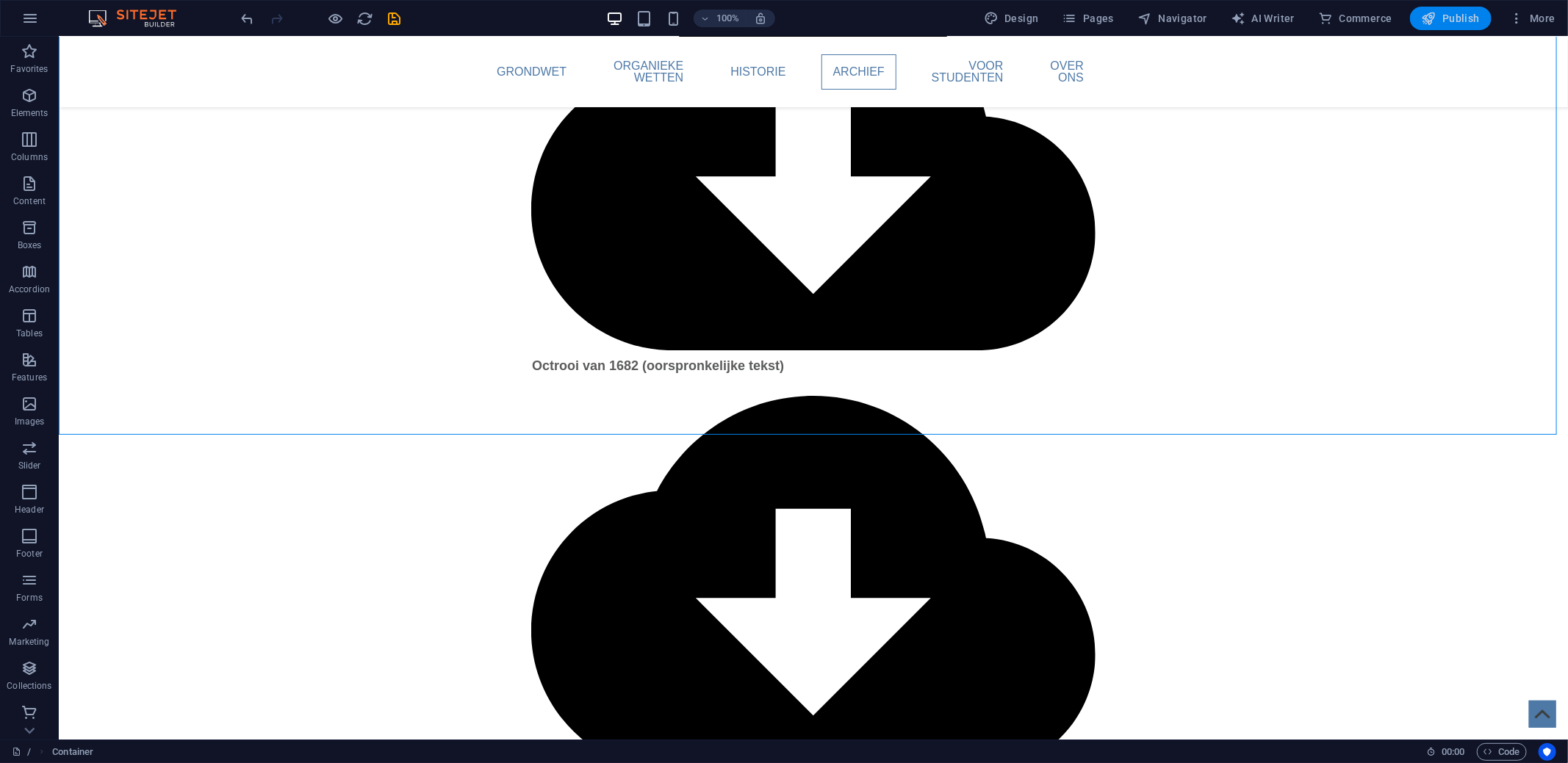
click at [1461, 19] on span "Publish" at bounding box center [1451, 18] width 58 height 14
